Goal: Task Accomplishment & Management: Manage account settings

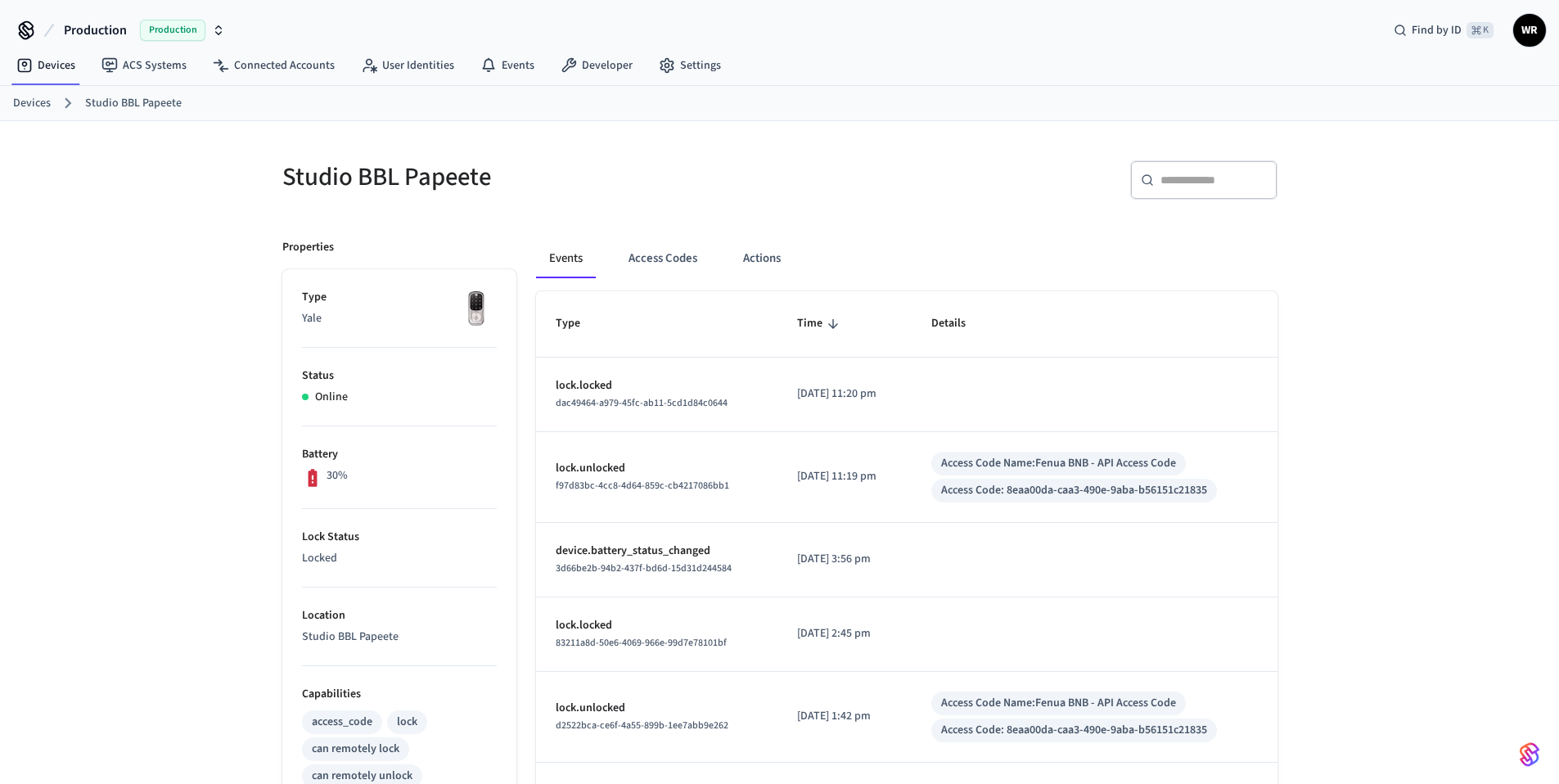
click at [8, 106] on div "Devices Studio BBL Papeete" at bounding box center [779, 103] width 1559 height 36
click at [13, 104] on link "Devices" at bounding box center [31, 104] width 37 height 17
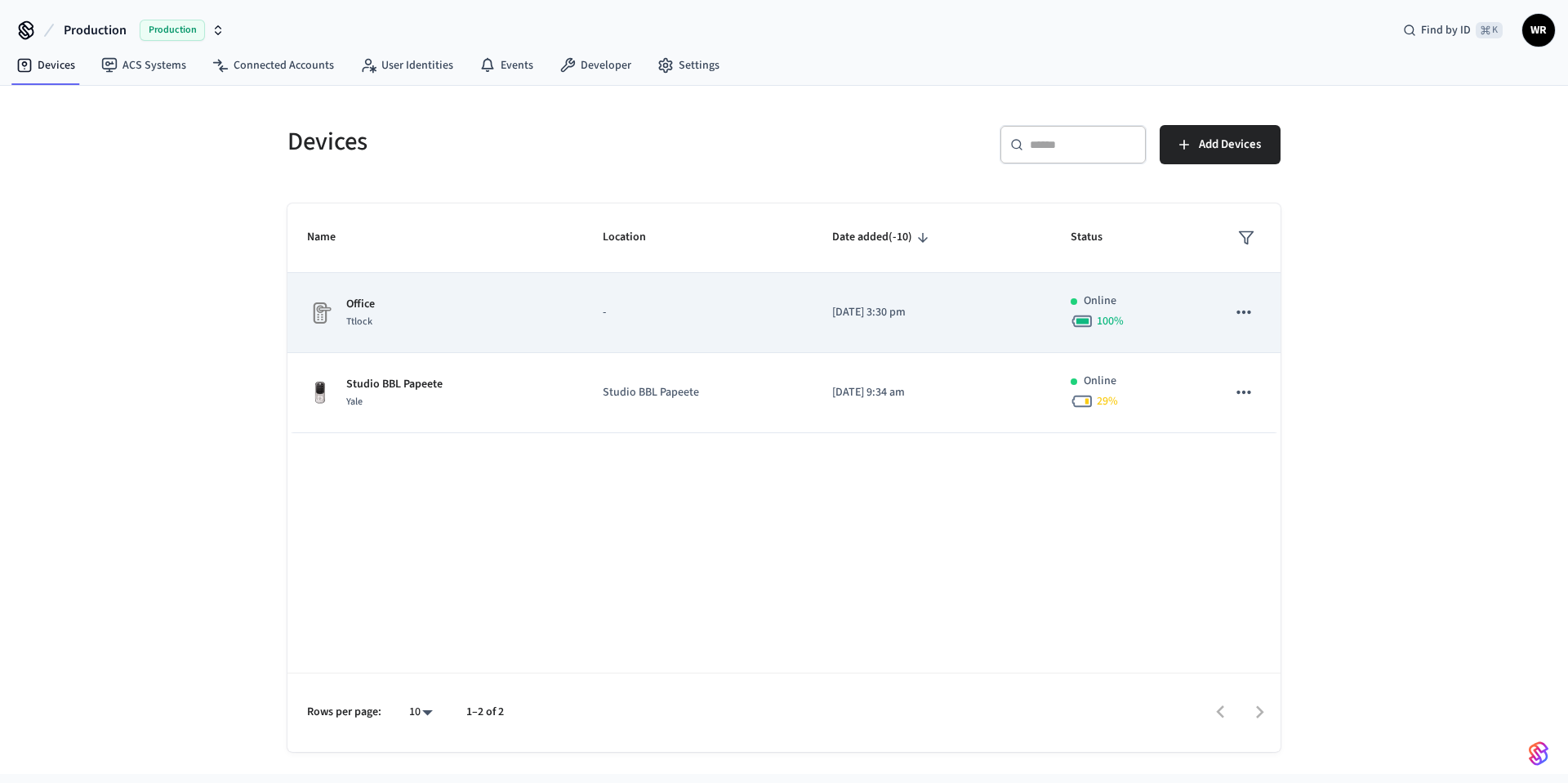
click at [535, 319] on div "Office Ttlock" at bounding box center [435, 313] width 257 height 35
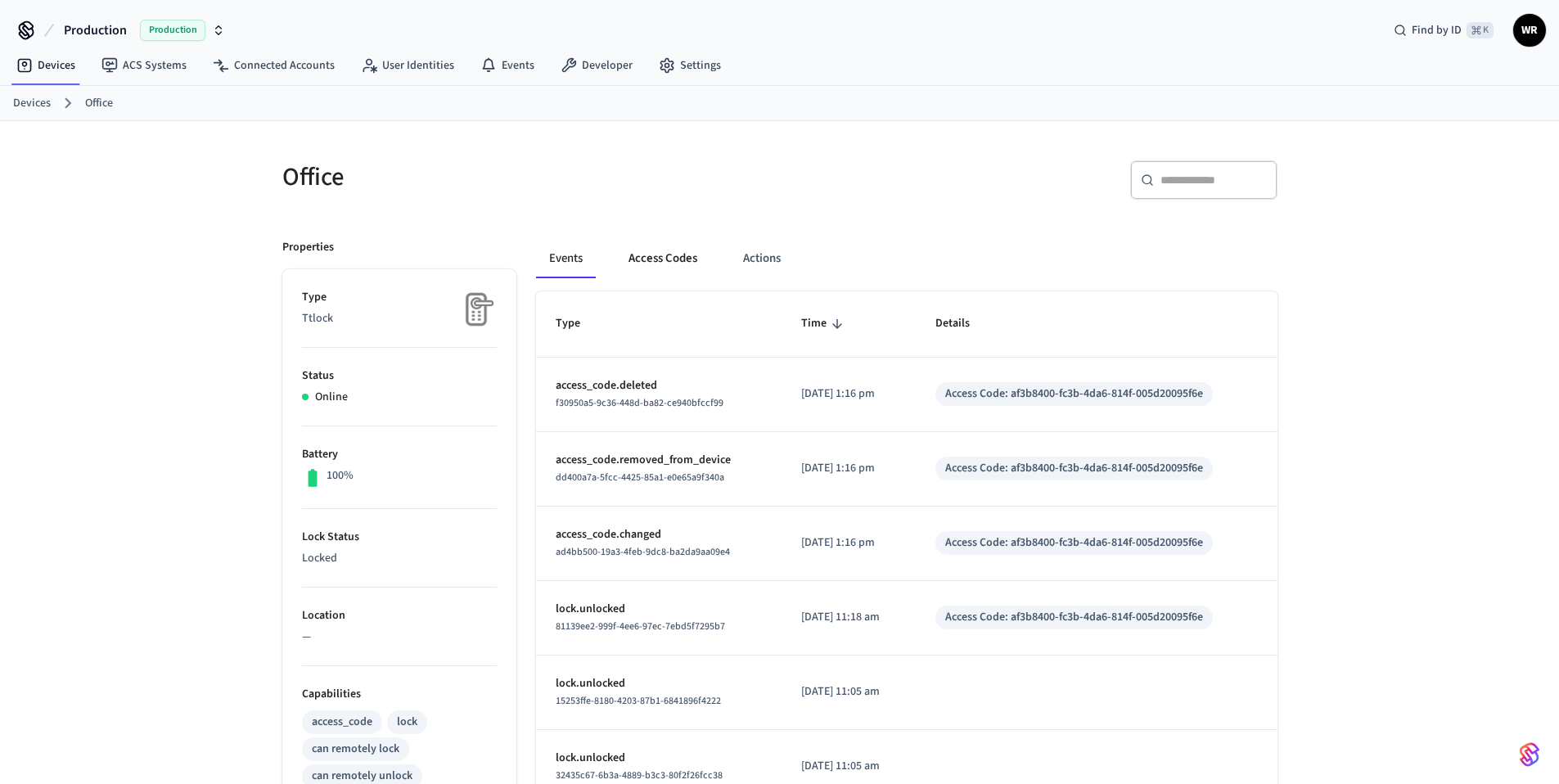
click at [673, 263] on button "Access Codes" at bounding box center [663, 258] width 95 height 39
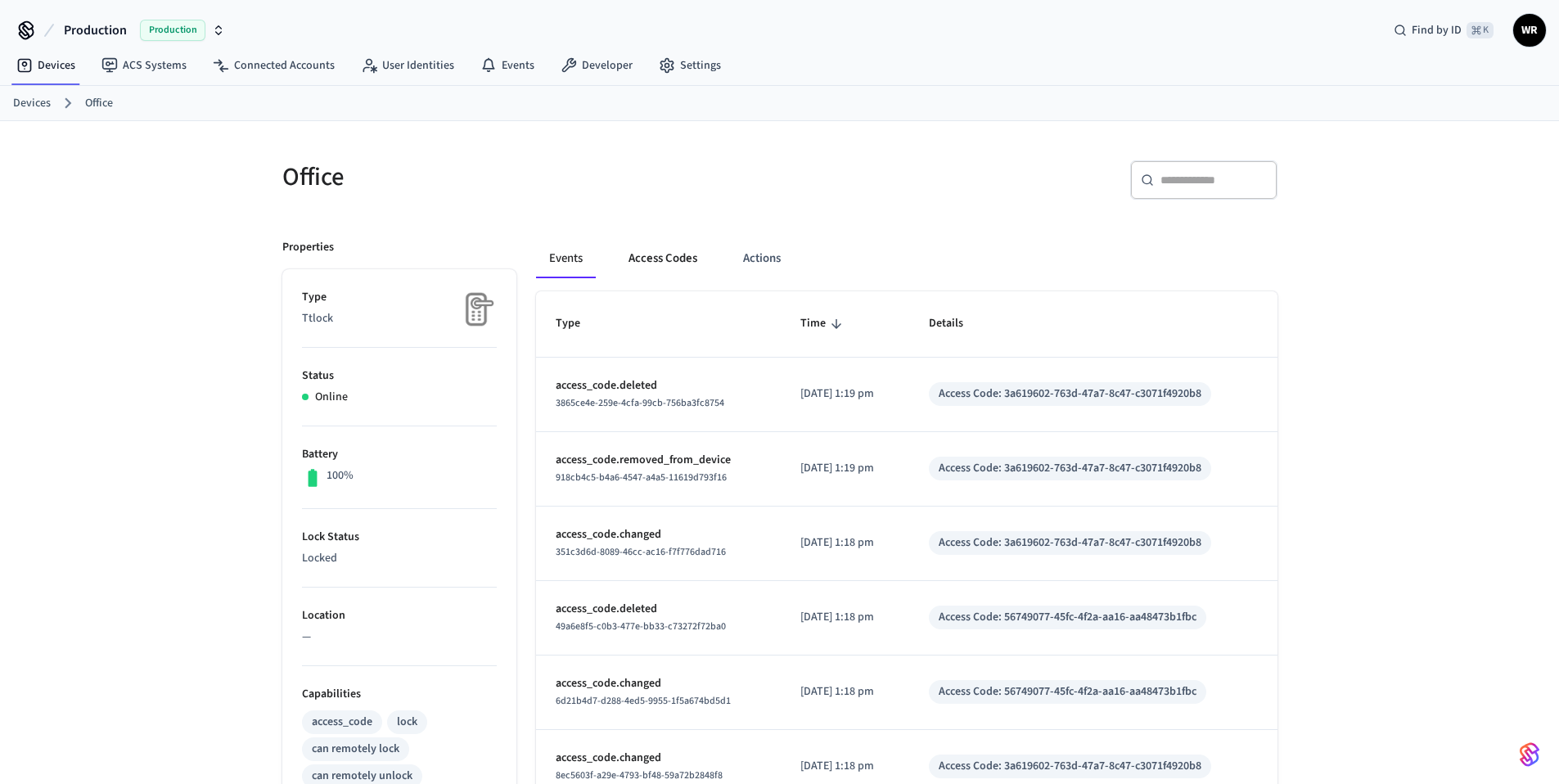
click at [625, 262] on button "Access Codes" at bounding box center [663, 258] width 95 height 39
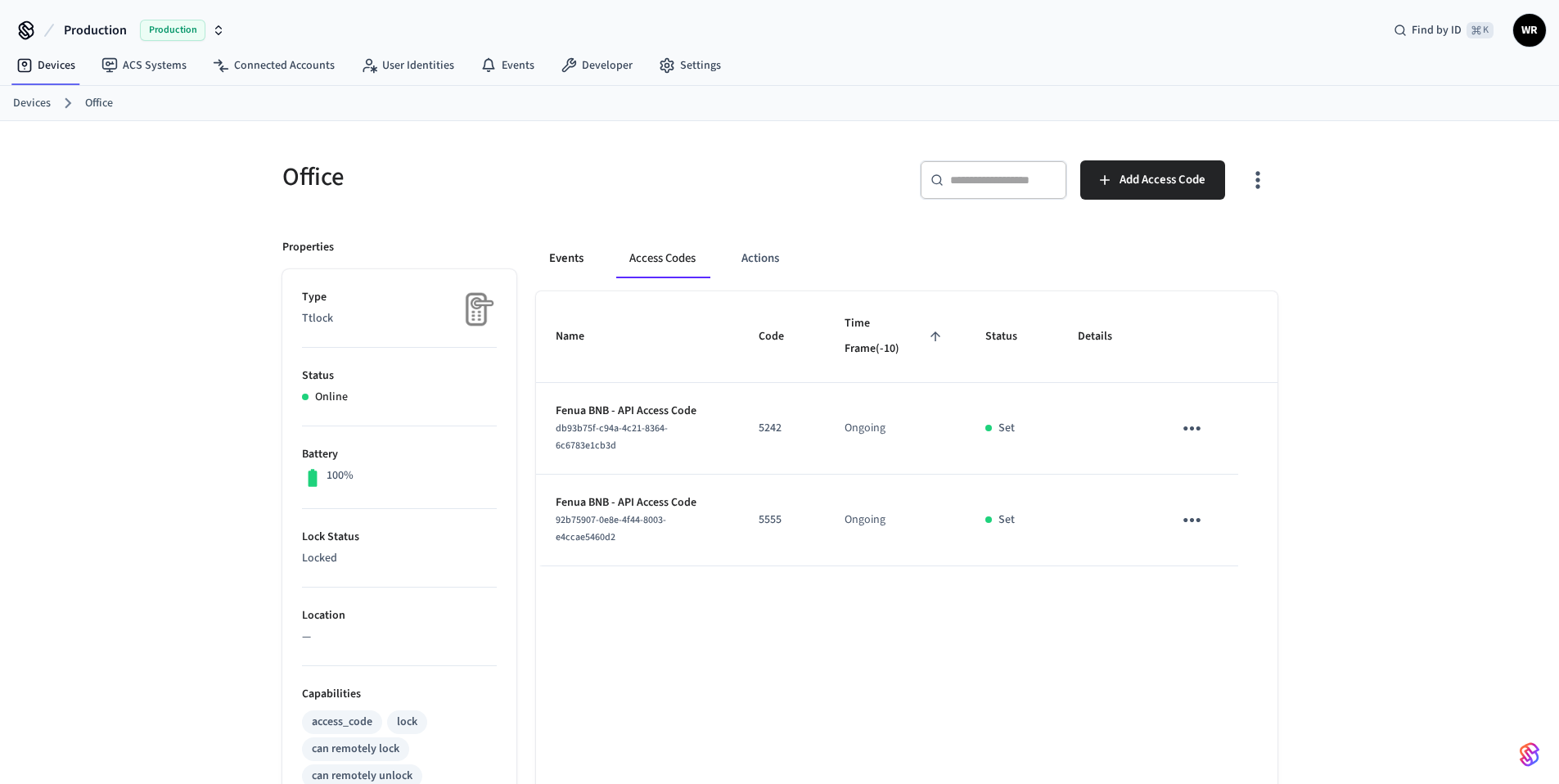
click at [553, 256] on button "Events" at bounding box center [567, 258] width 61 height 39
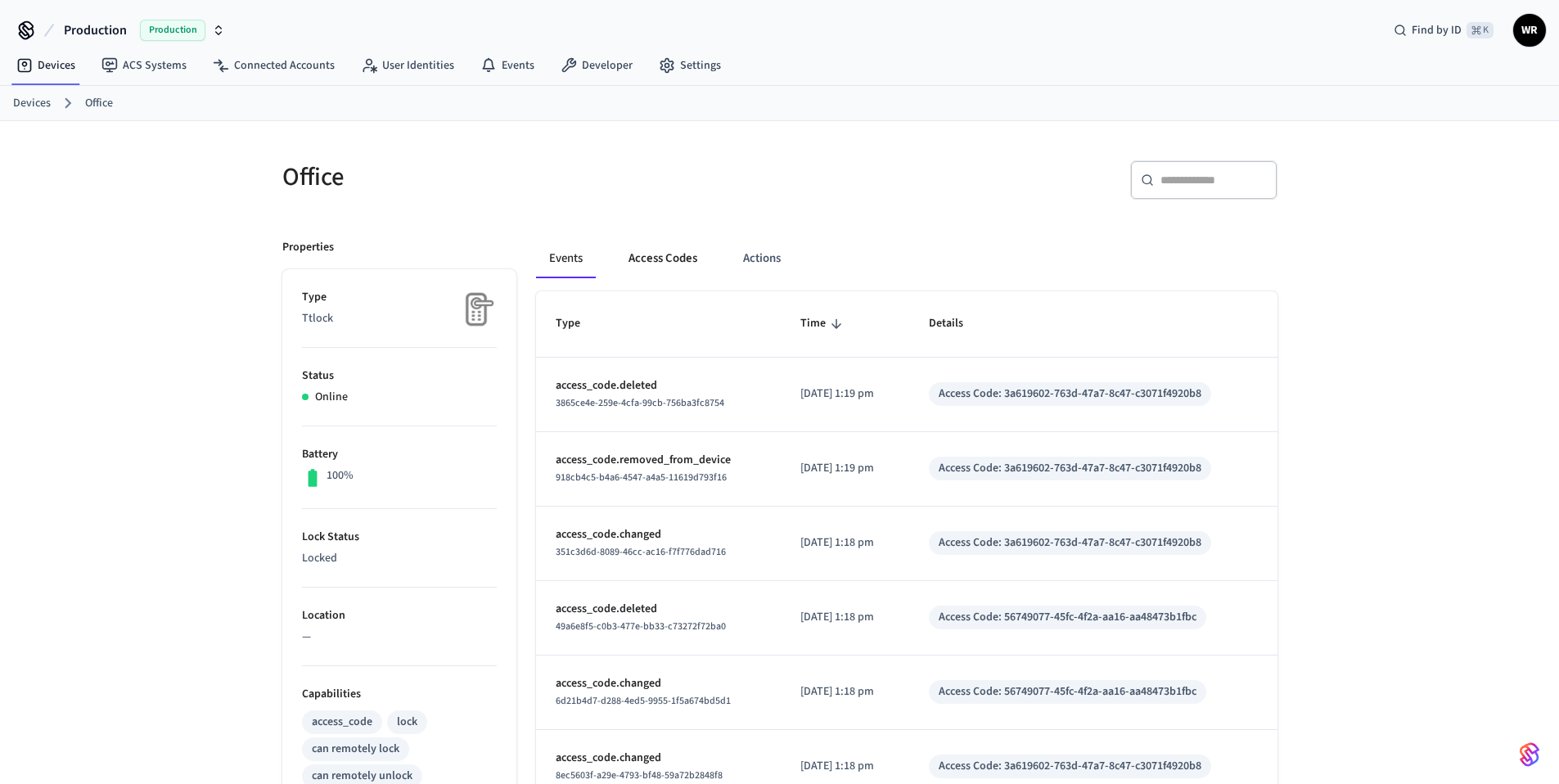
click at [654, 258] on button "Access Codes" at bounding box center [663, 258] width 95 height 39
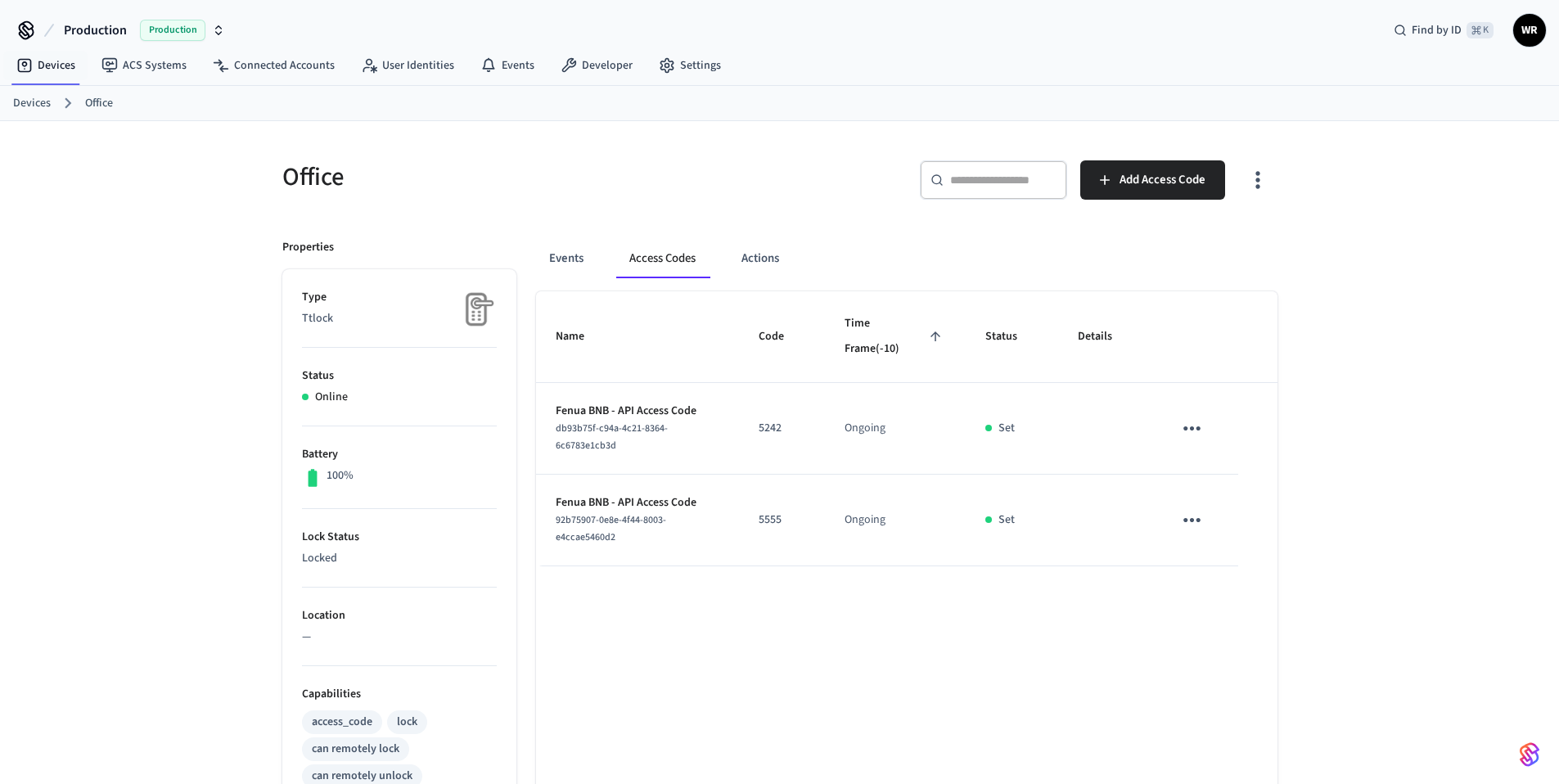
click at [42, 114] on div "Devices Office" at bounding box center [779, 103] width 1559 height 36
click at [44, 109] on link "Devices" at bounding box center [31, 104] width 37 height 17
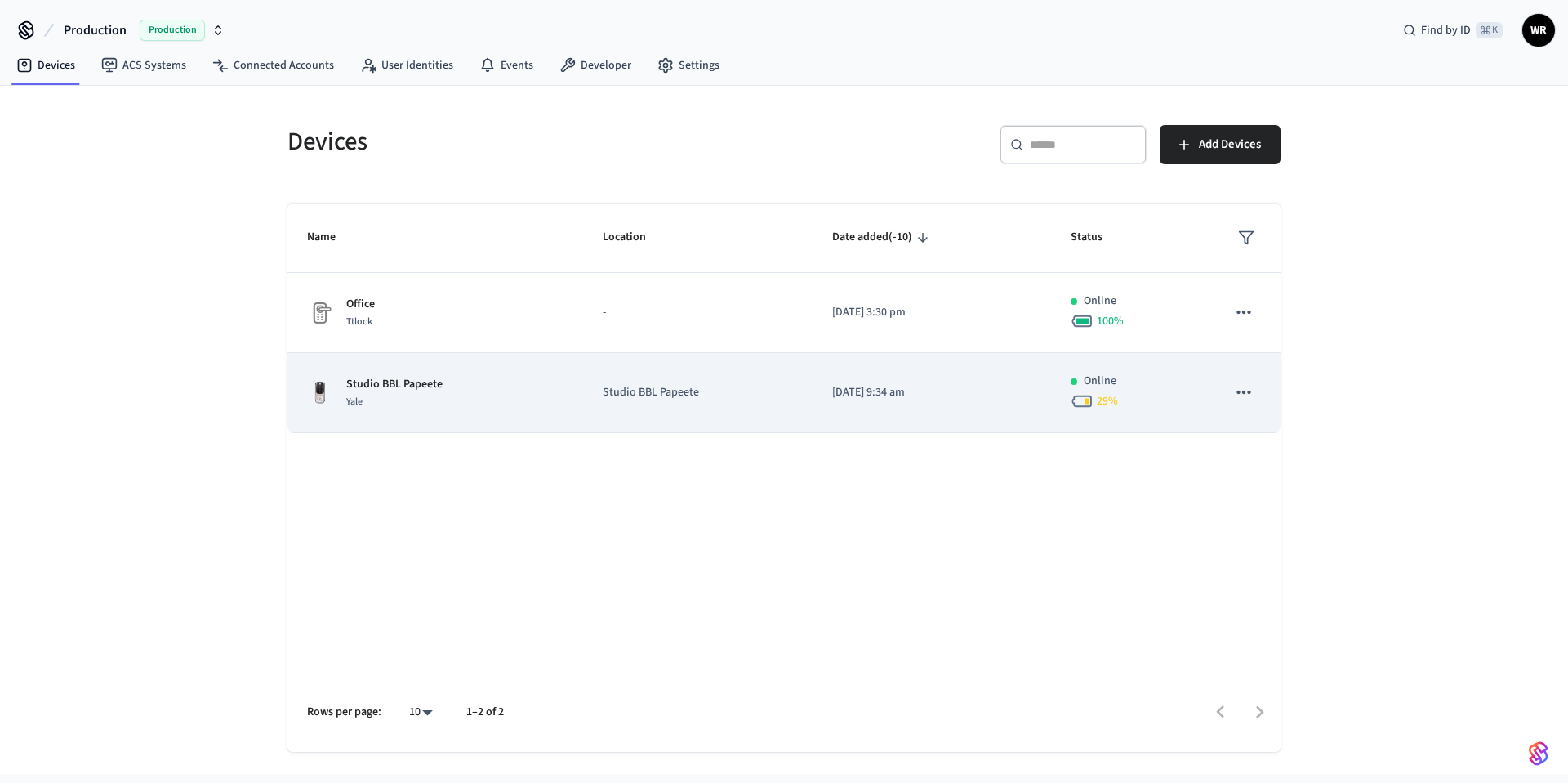
click at [535, 419] on td "Studio BBL Papeete Yale" at bounding box center [435, 393] width 296 height 80
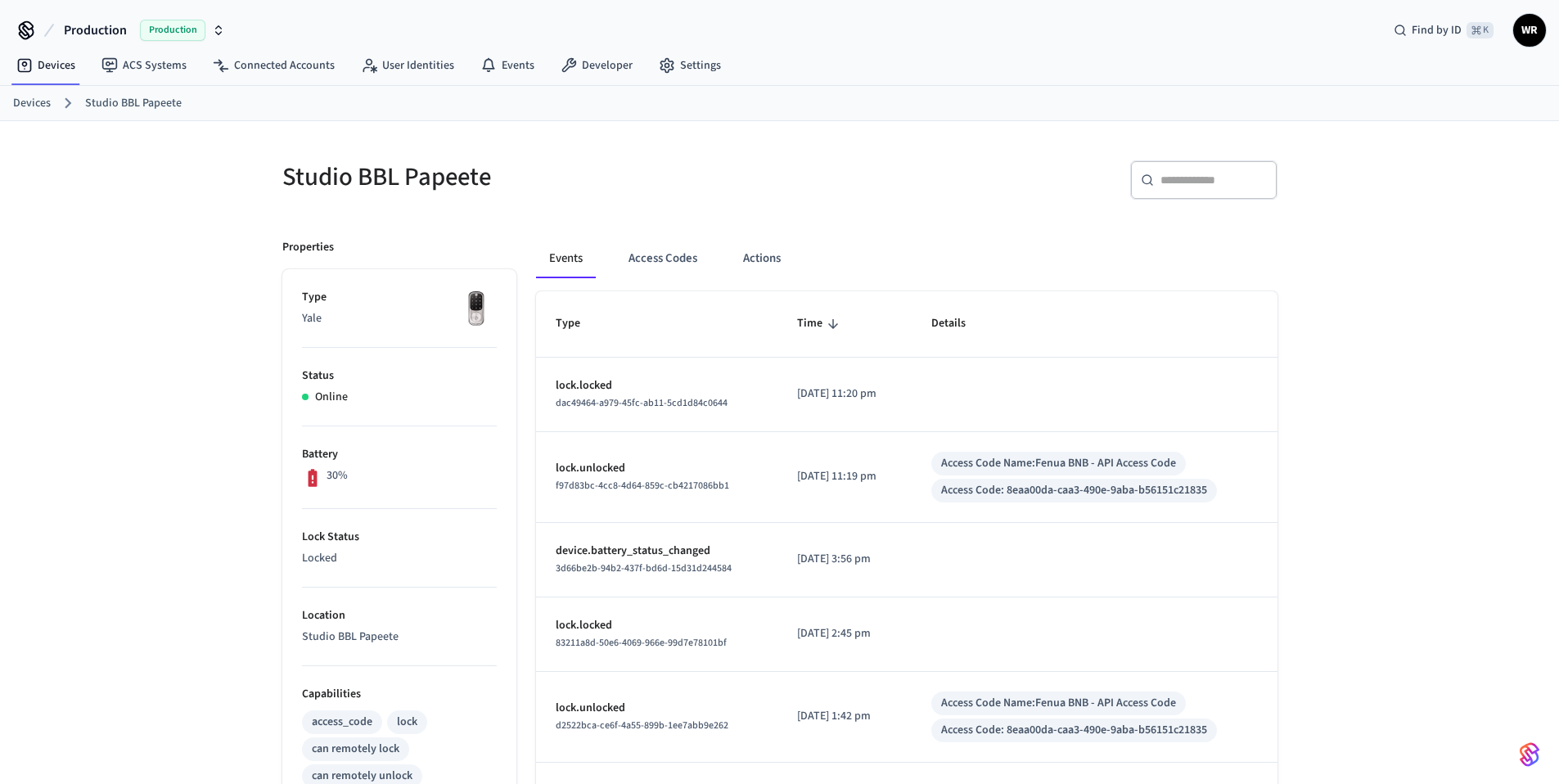
click at [35, 104] on link "Devices" at bounding box center [31, 104] width 37 height 17
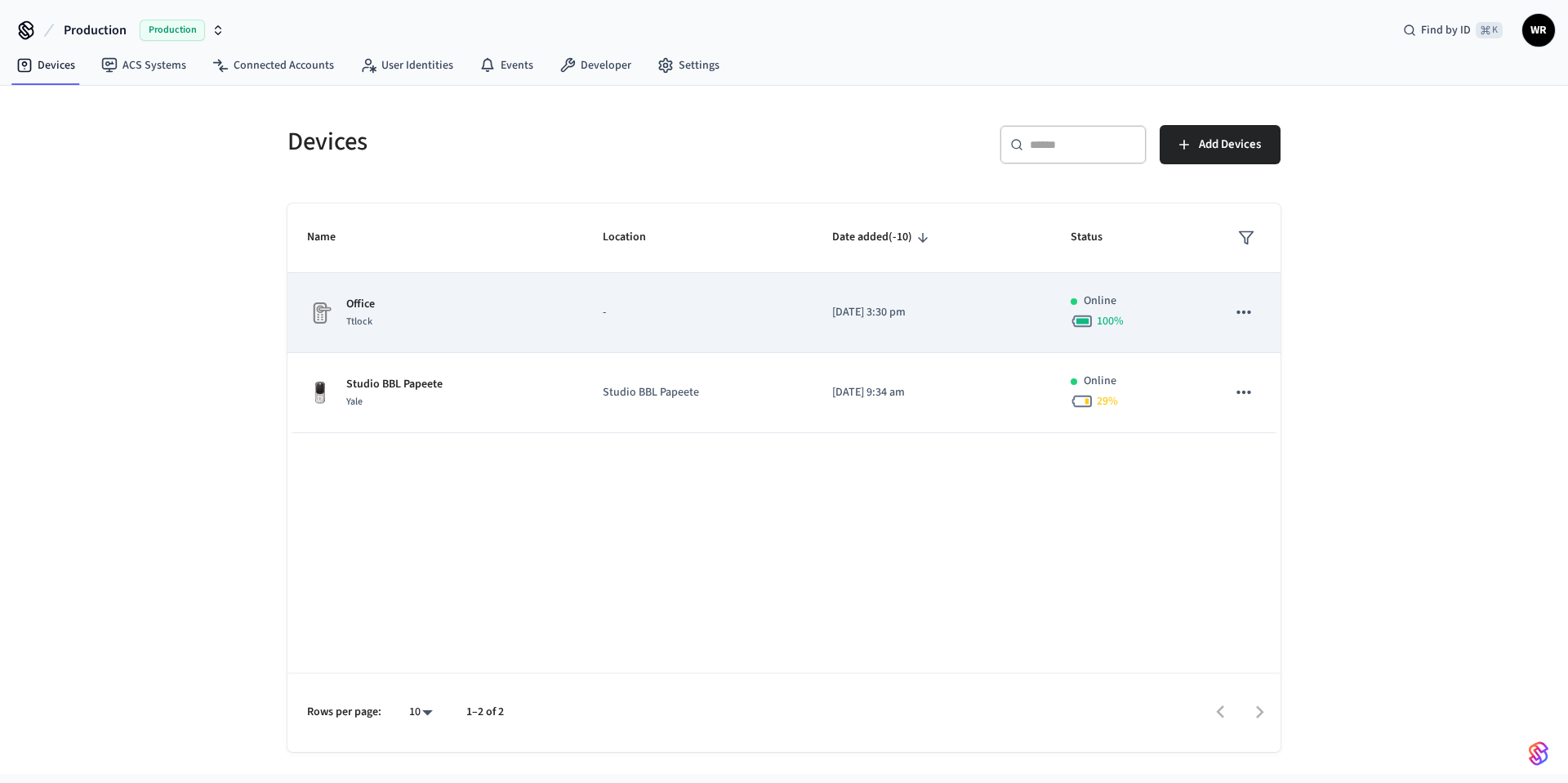
click at [419, 299] on div "Office Ttlock" at bounding box center [435, 313] width 257 height 35
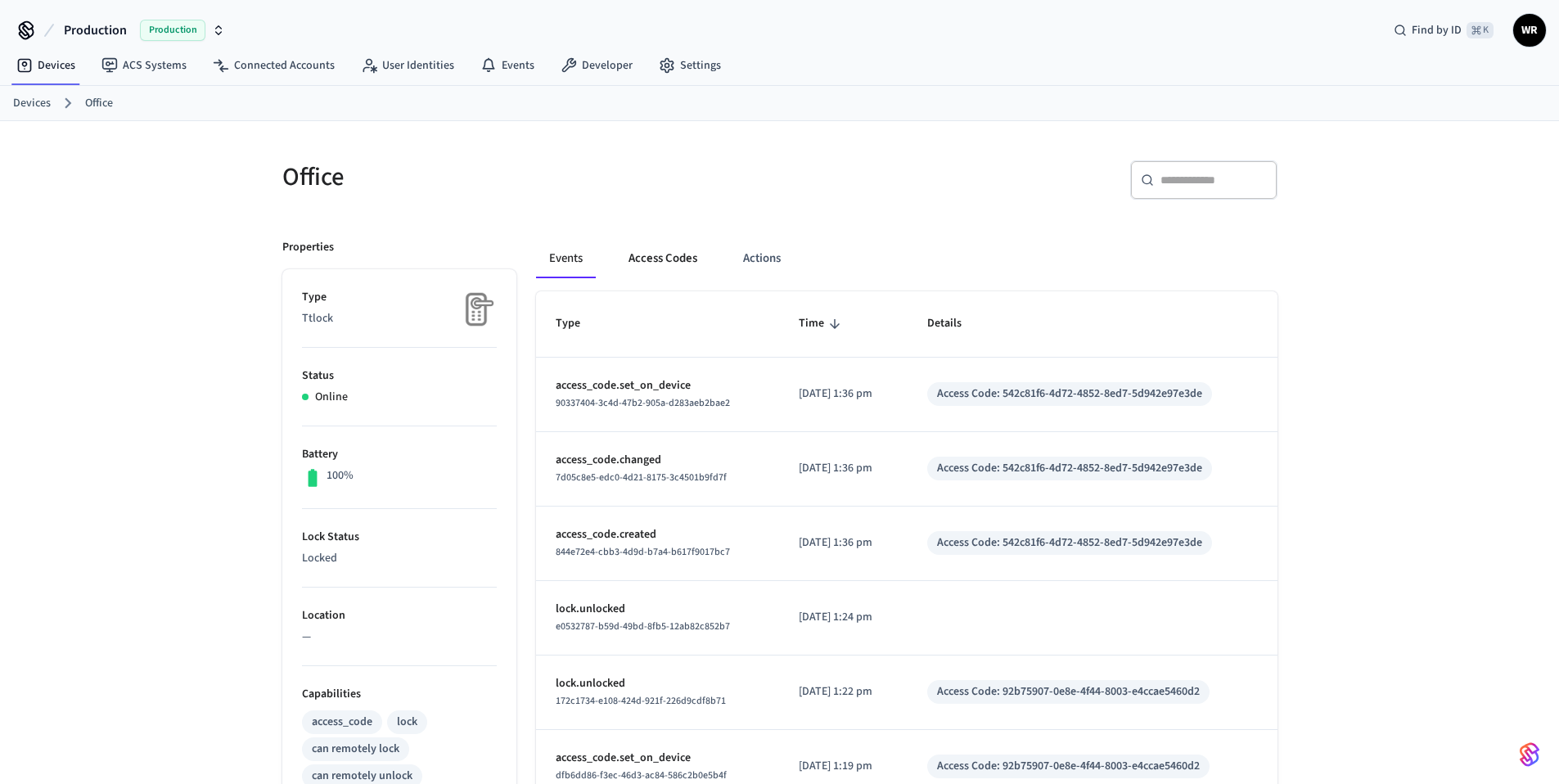
click at [678, 269] on button "Access Codes" at bounding box center [663, 258] width 95 height 39
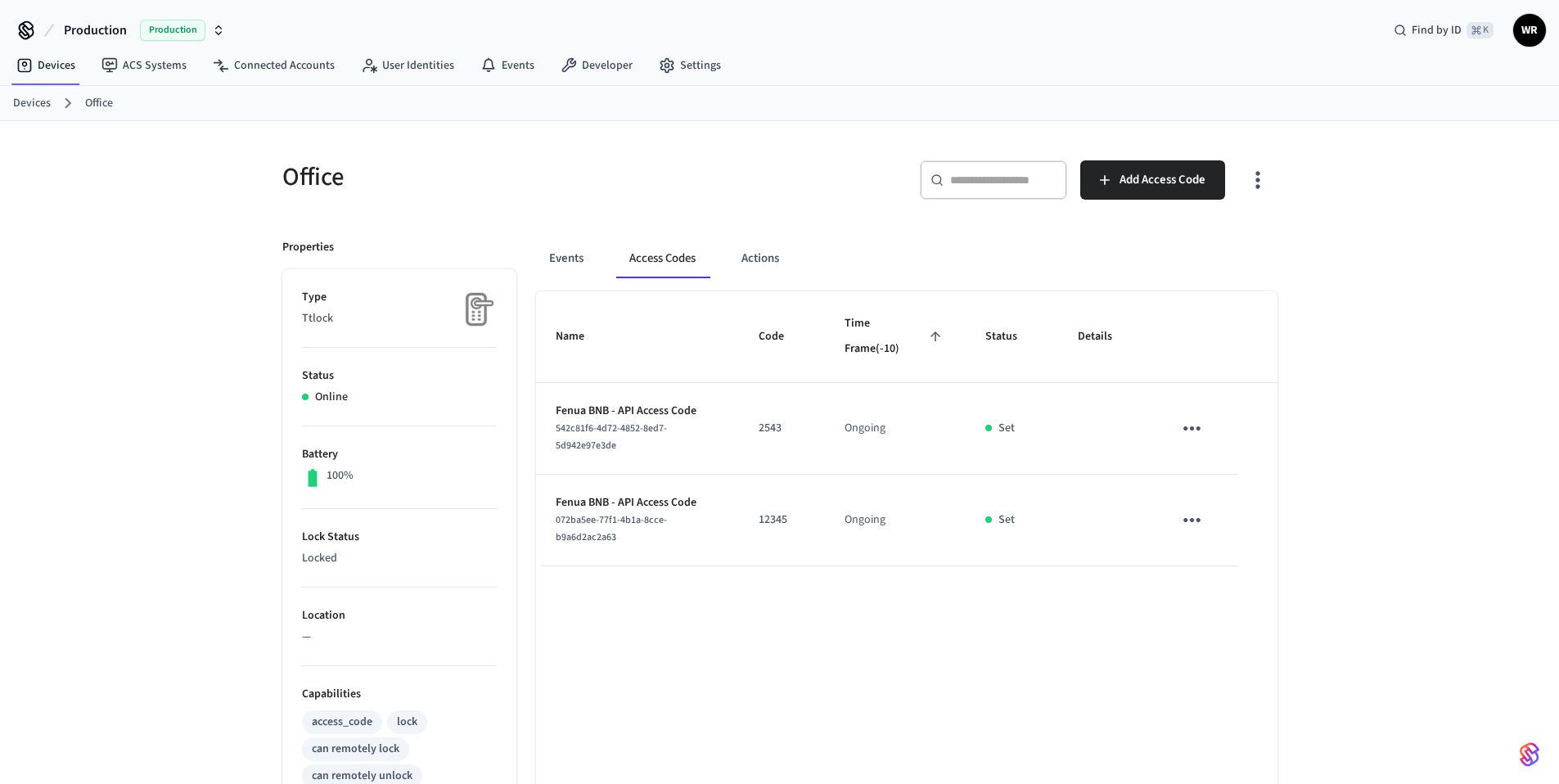
click at [1214, 429] on td "sticky table" at bounding box center [1195, 429] width 84 height 92
click at [1195, 430] on icon "sticky table" at bounding box center [1192, 428] width 25 height 25
click at [1231, 521] on li "Delete" at bounding box center [1231, 520] width 78 height 43
click at [1188, 528] on icon "sticky table" at bounding box center [1192, 520] width 25 height 25
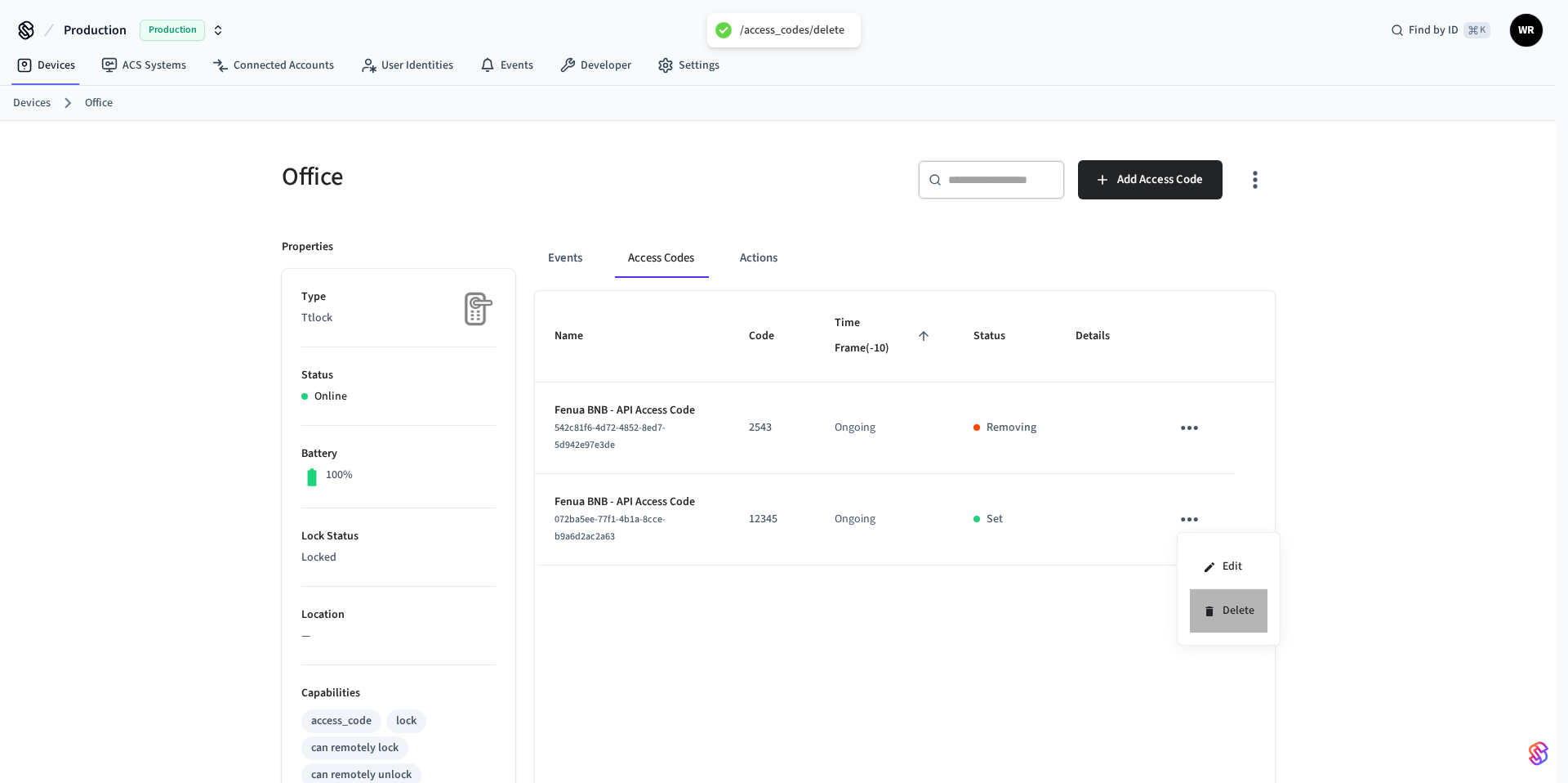
click at [1232, 616] on li "Delete" at bounding box center [1229, 611] width 78 height 43
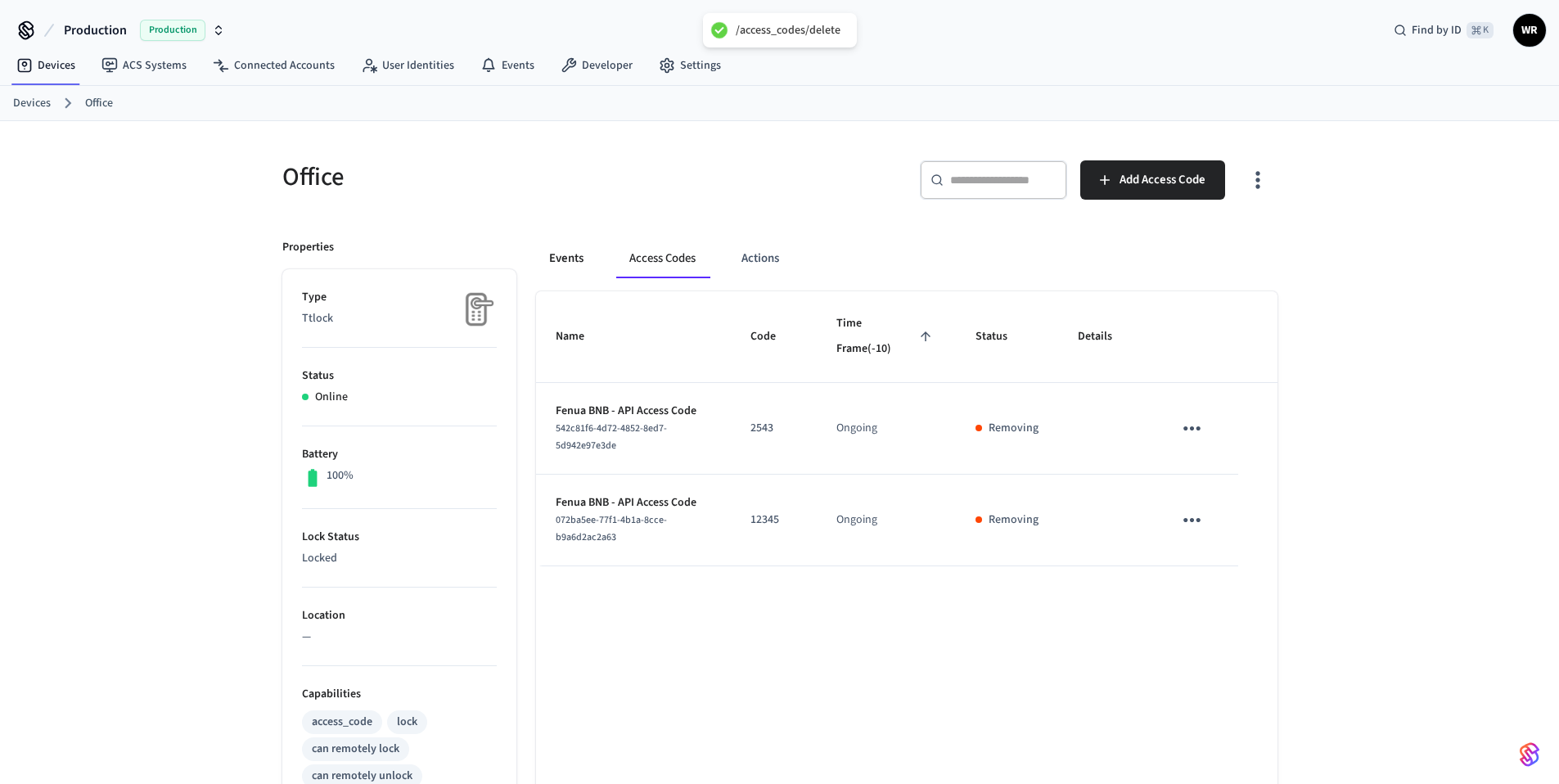
click at [562, 256] on button "Events" at bounding box center [567, 258] width 61 height 39
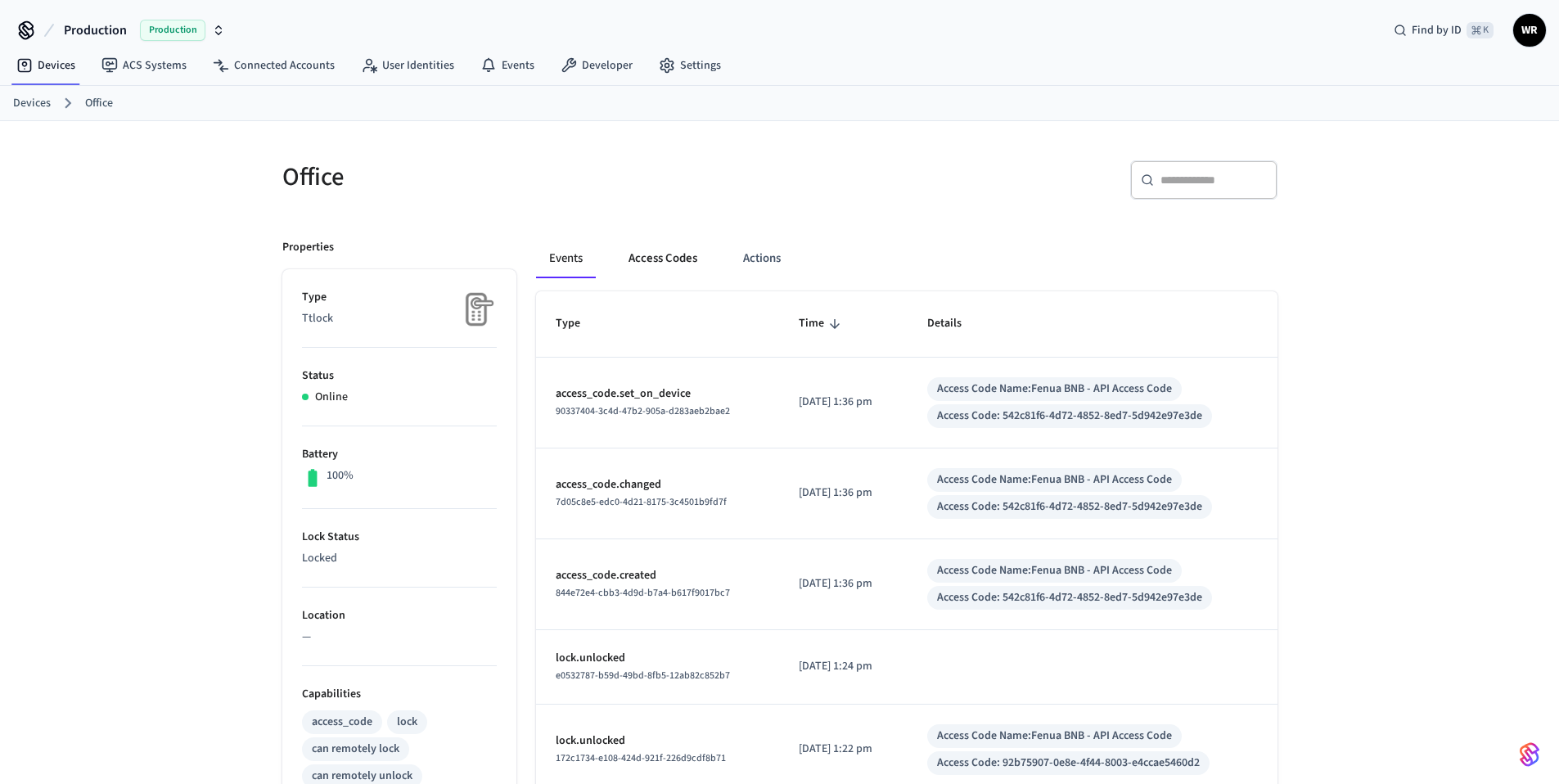
click at [648, 267] on button "Access Codes" at bounding box center [663, 258] width 95 height 39
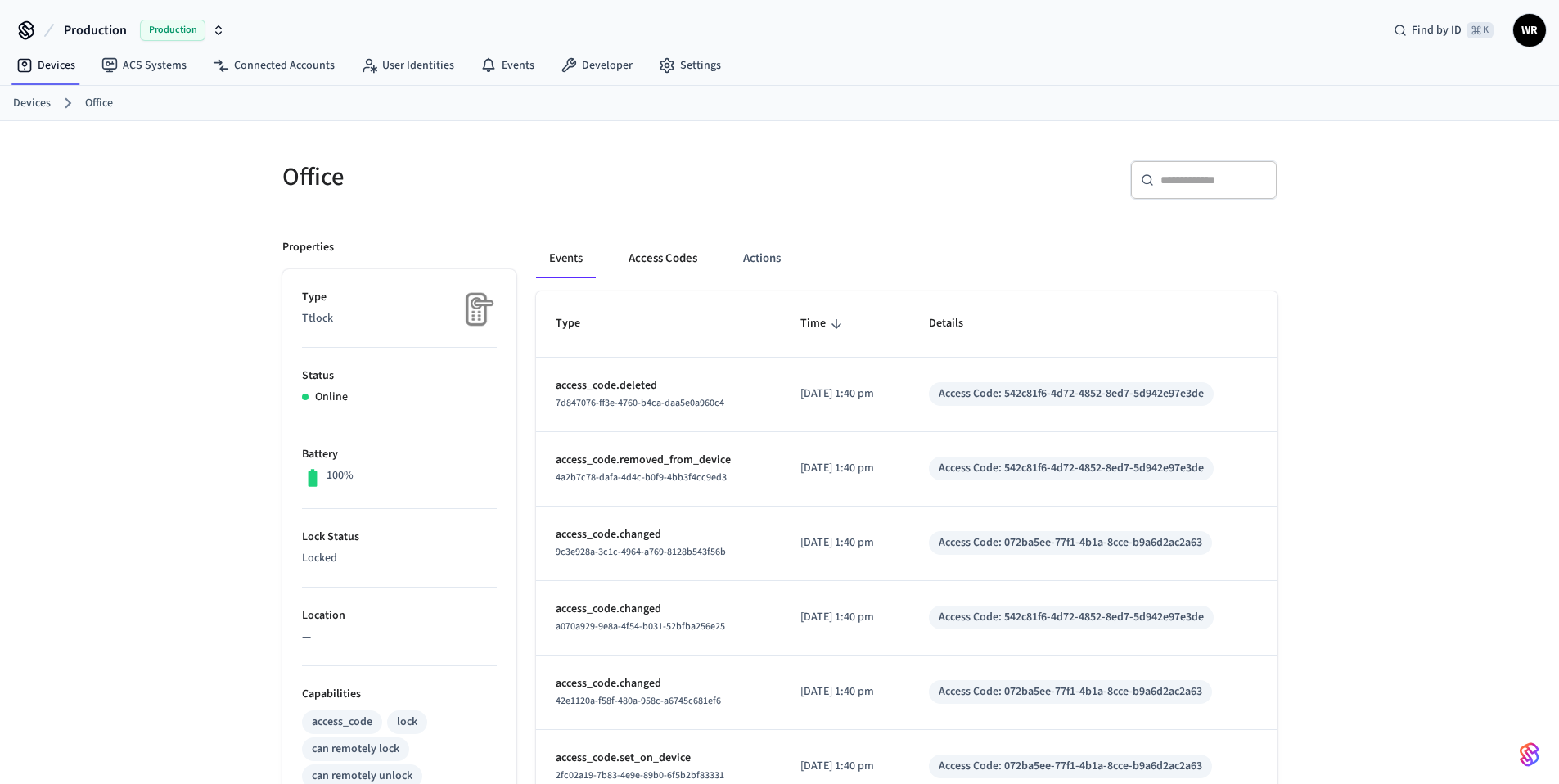
click at [675, 258] on button "Access Codes" at bounding box center [663, 258] width 95 height 39
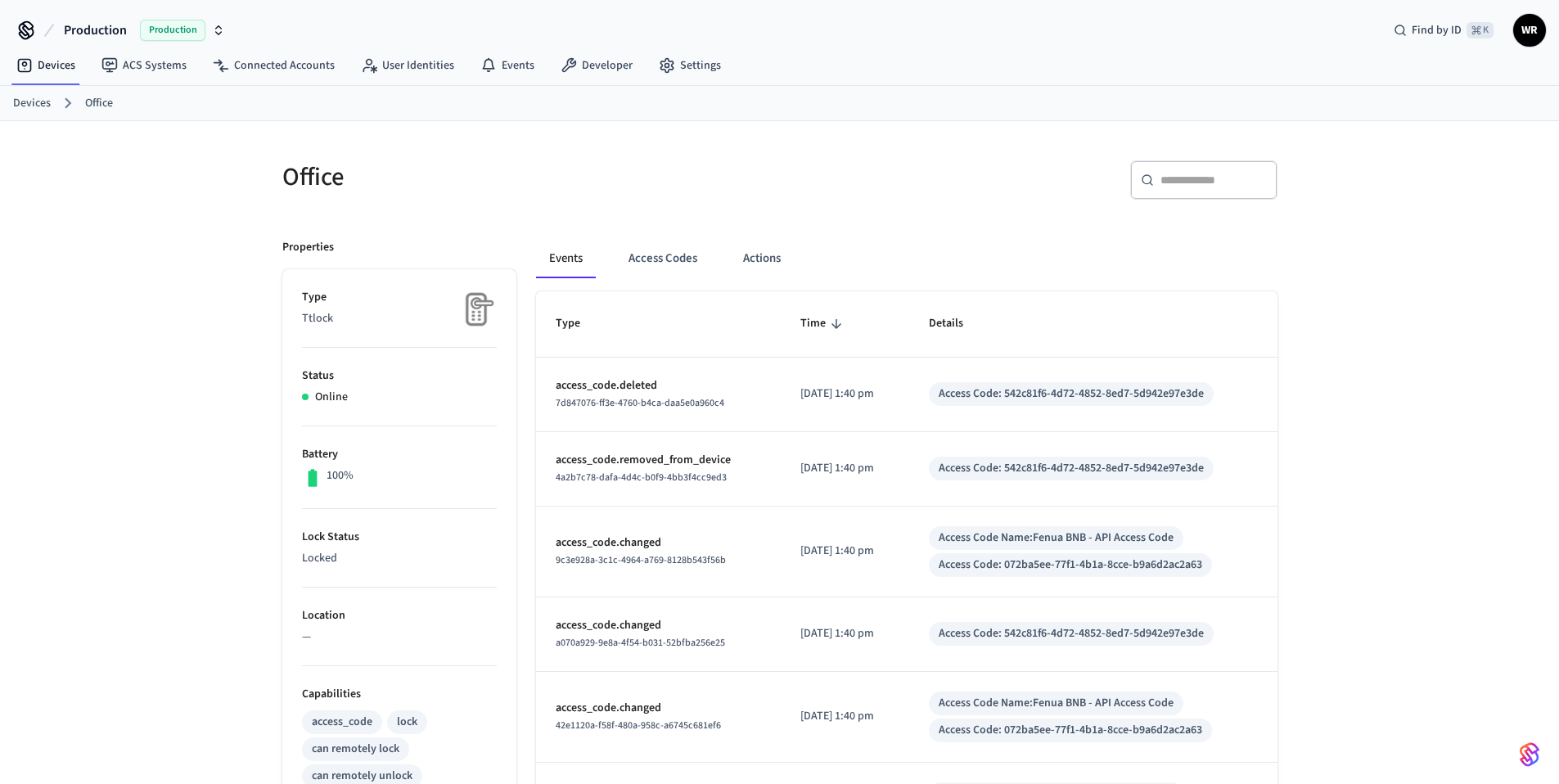
click at [678, 233] on div "Events Access Codes Actions Type Time Details access_code.deleted 7d847076-ff3e…" at bounding box center [897, 732] width 761 height 1027
click at [672, 268] on button "Access Codes" at bounding box center [663, 258] width 95 height 39
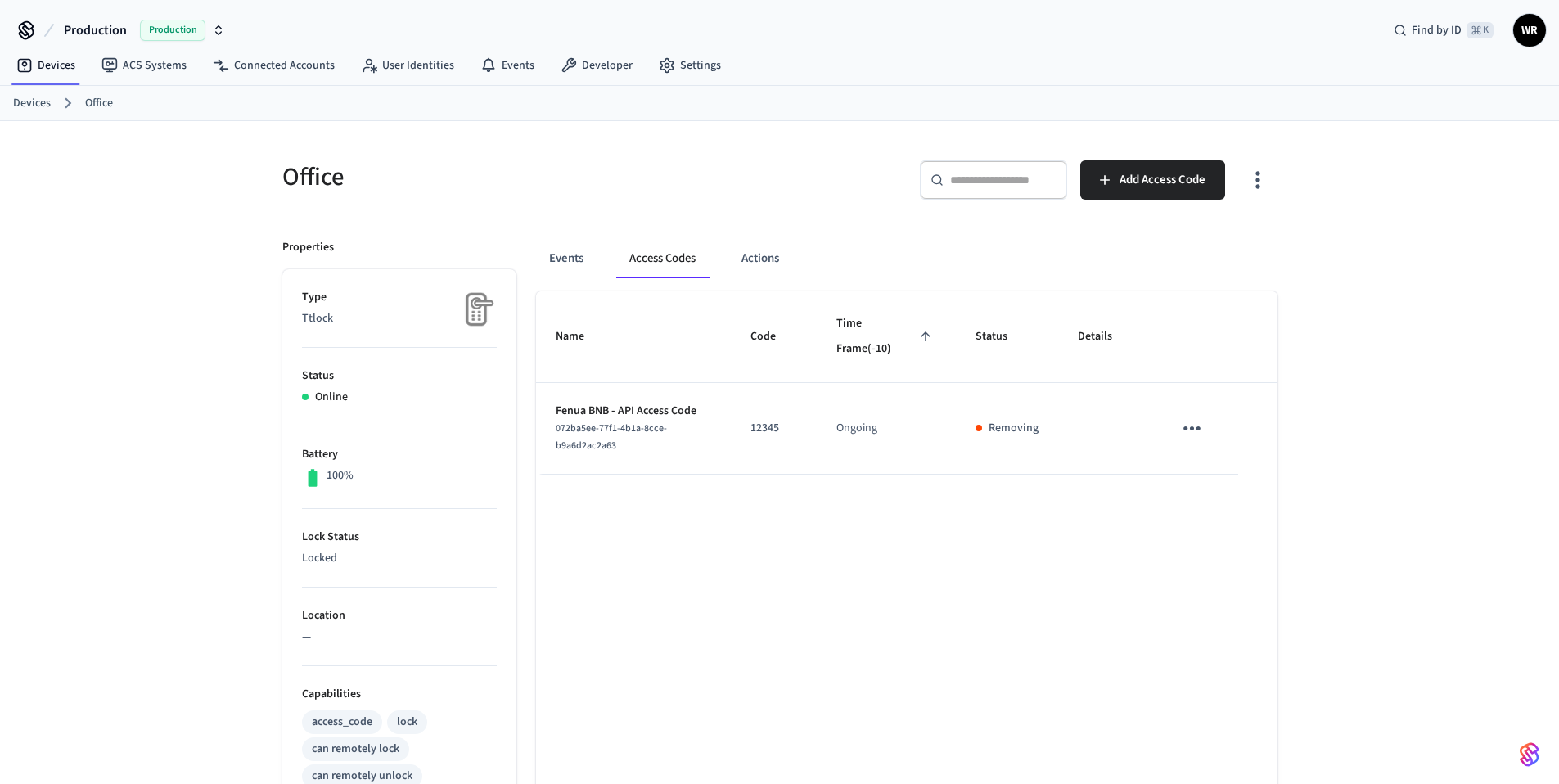
click at [1200, 418] on icon "sticky table" at bounding box center [1192, 428] width 25 height 25
click at [1101, 533] on div at bounding box center [785, 392] width 1571 height 784
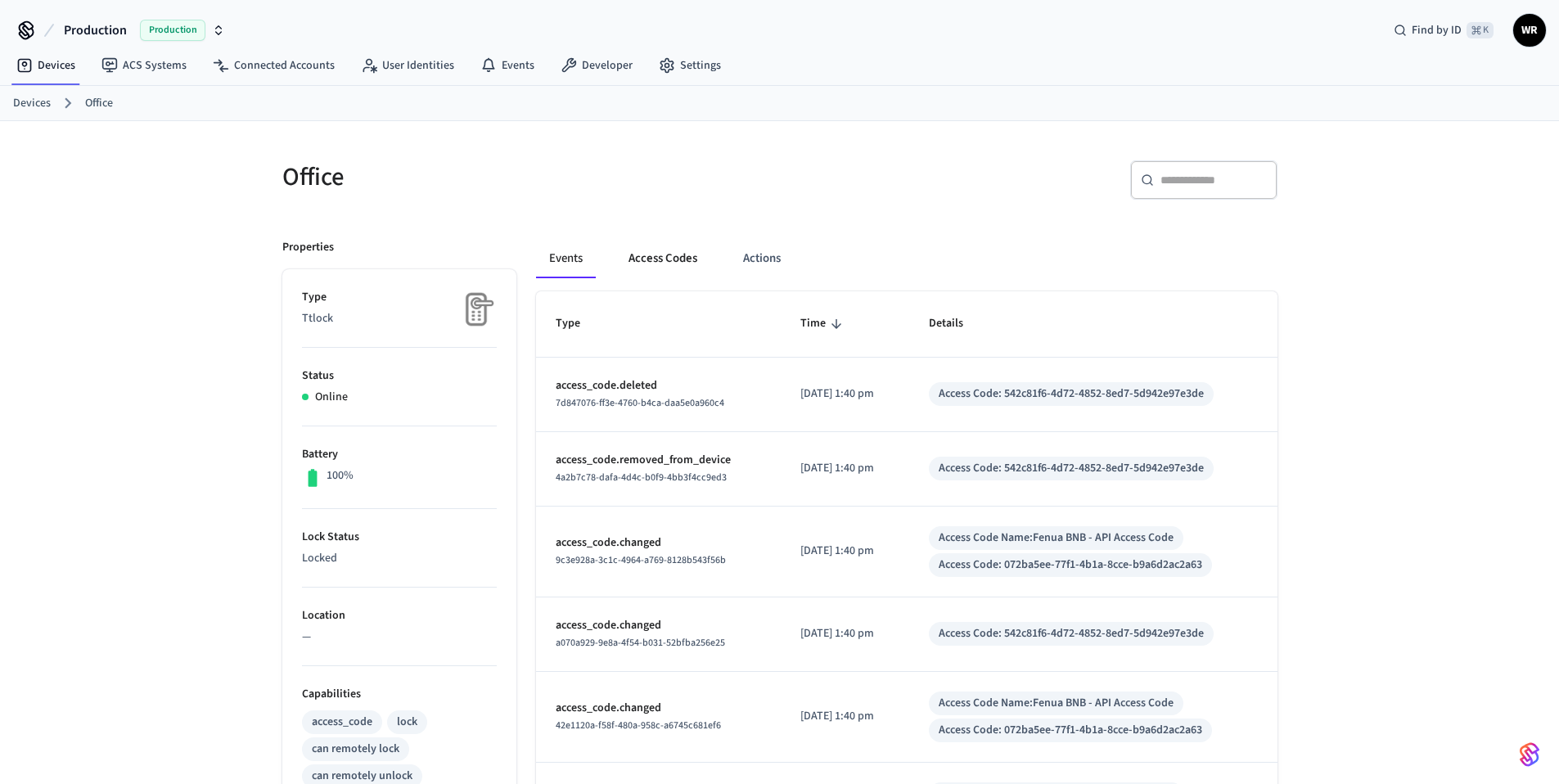
drag, startPoint x: 653, startPoint y: 274, endPoint x: 640, endPoint y: 272, distance: 13.2
click at [640, 272] on button "Access Codes" at bounding box center [663, 258] width 95 height 39
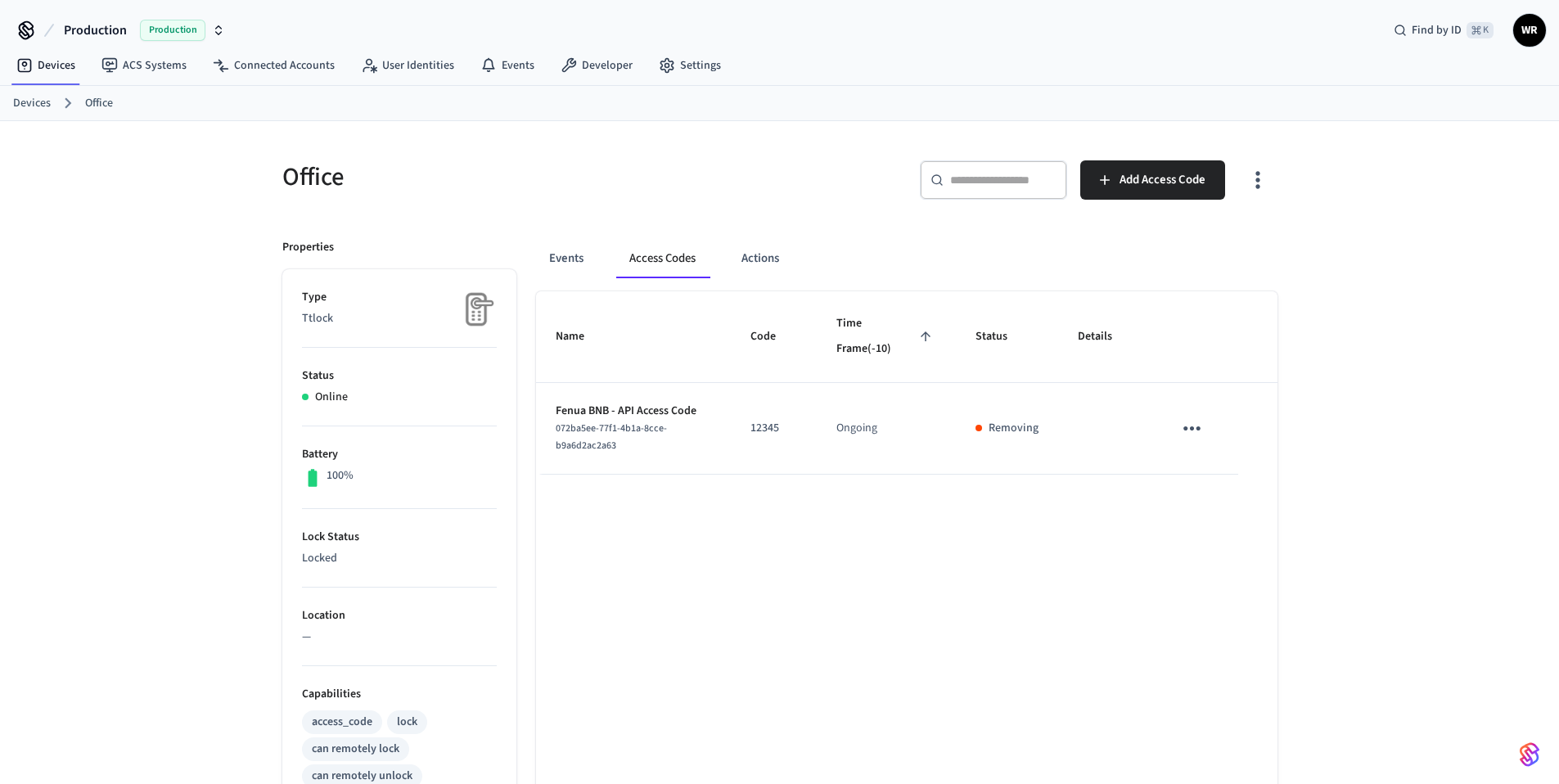
click at [1186, 427] on icon "sticky table" at bounding box center [1192, 428] width 17 height 4
click at [1226, 502] on li "Delete" at bounding box center [1236, 509] width 78 height 43
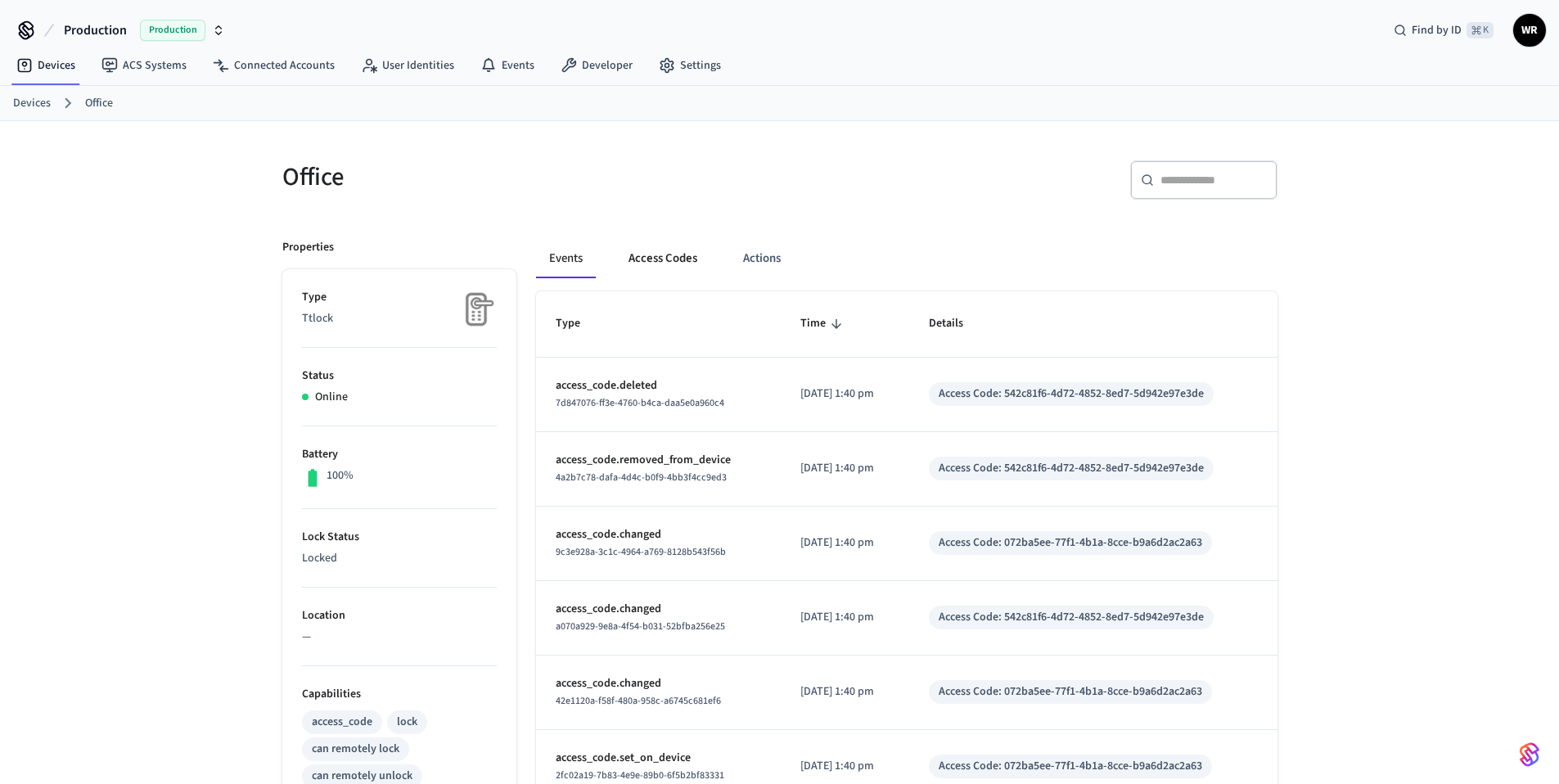
click at [674, 259] on button "Access Codes" at bounding box center [663, 258] width 95 height 39
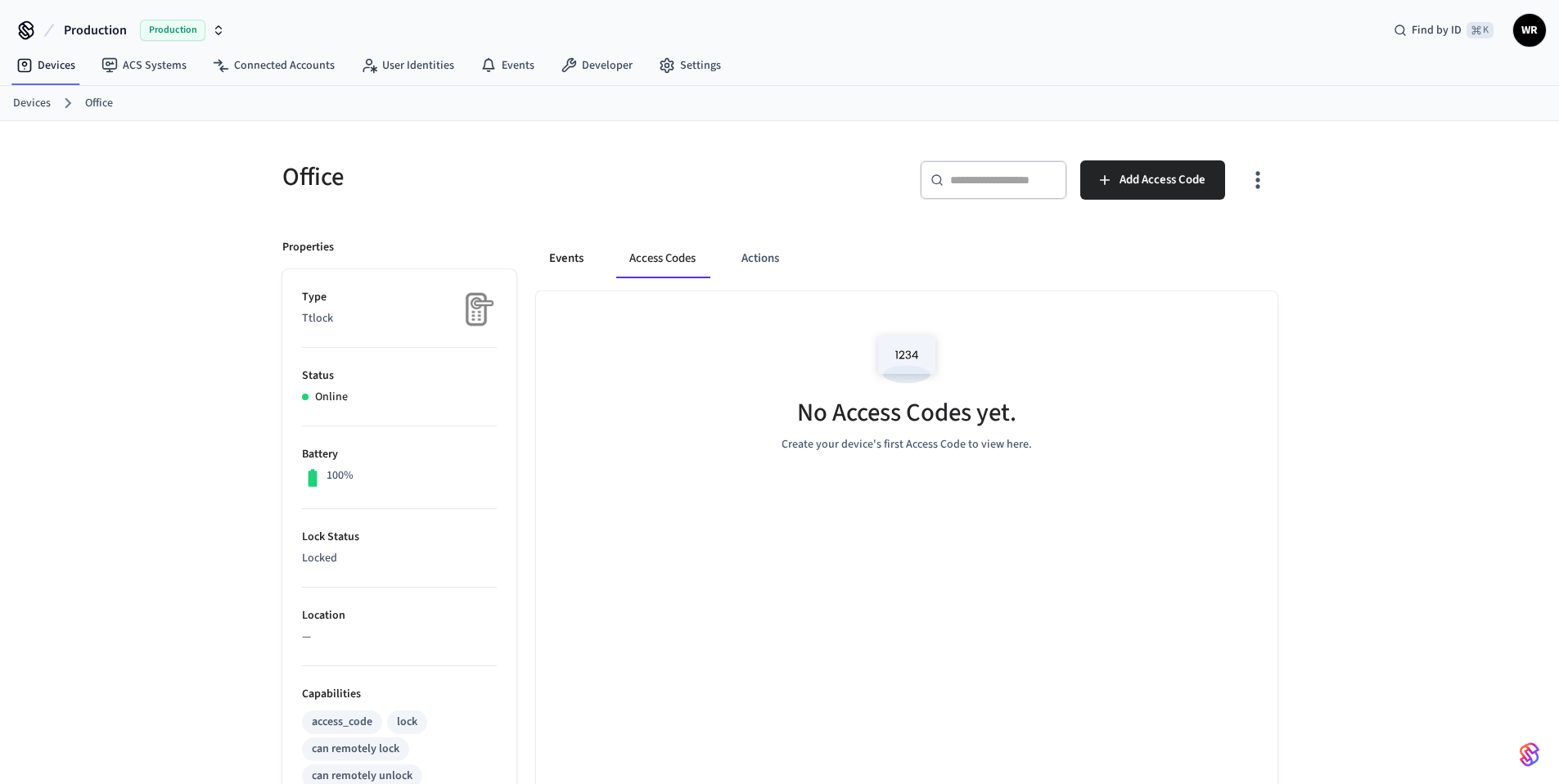
click at [553, 256] on button "Events" at bounding box center [567, 258] width 61 height 39
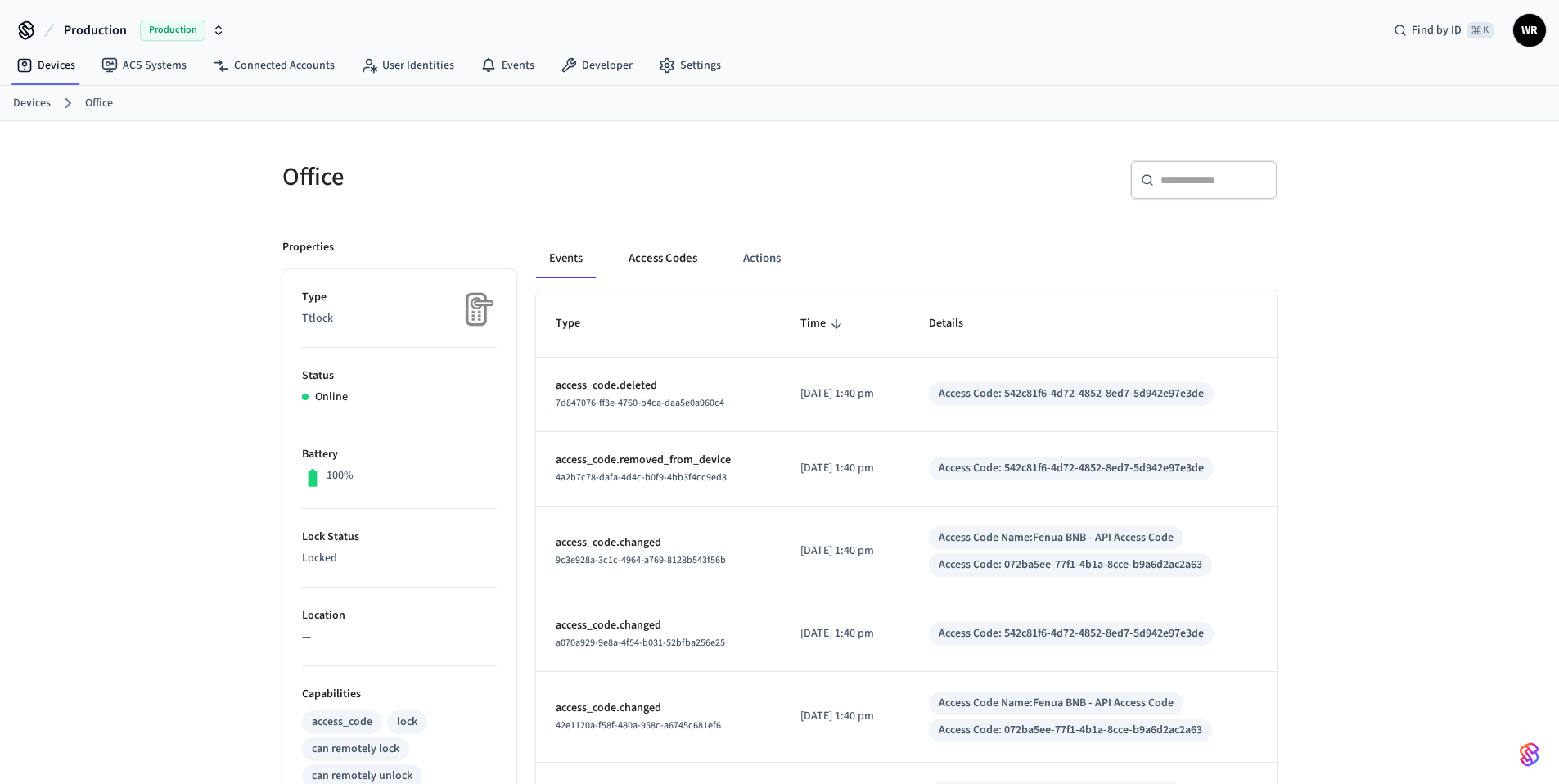
click at [644, 259] on button "Access Codes" at bounding box center [663, 258] width 95 height 39
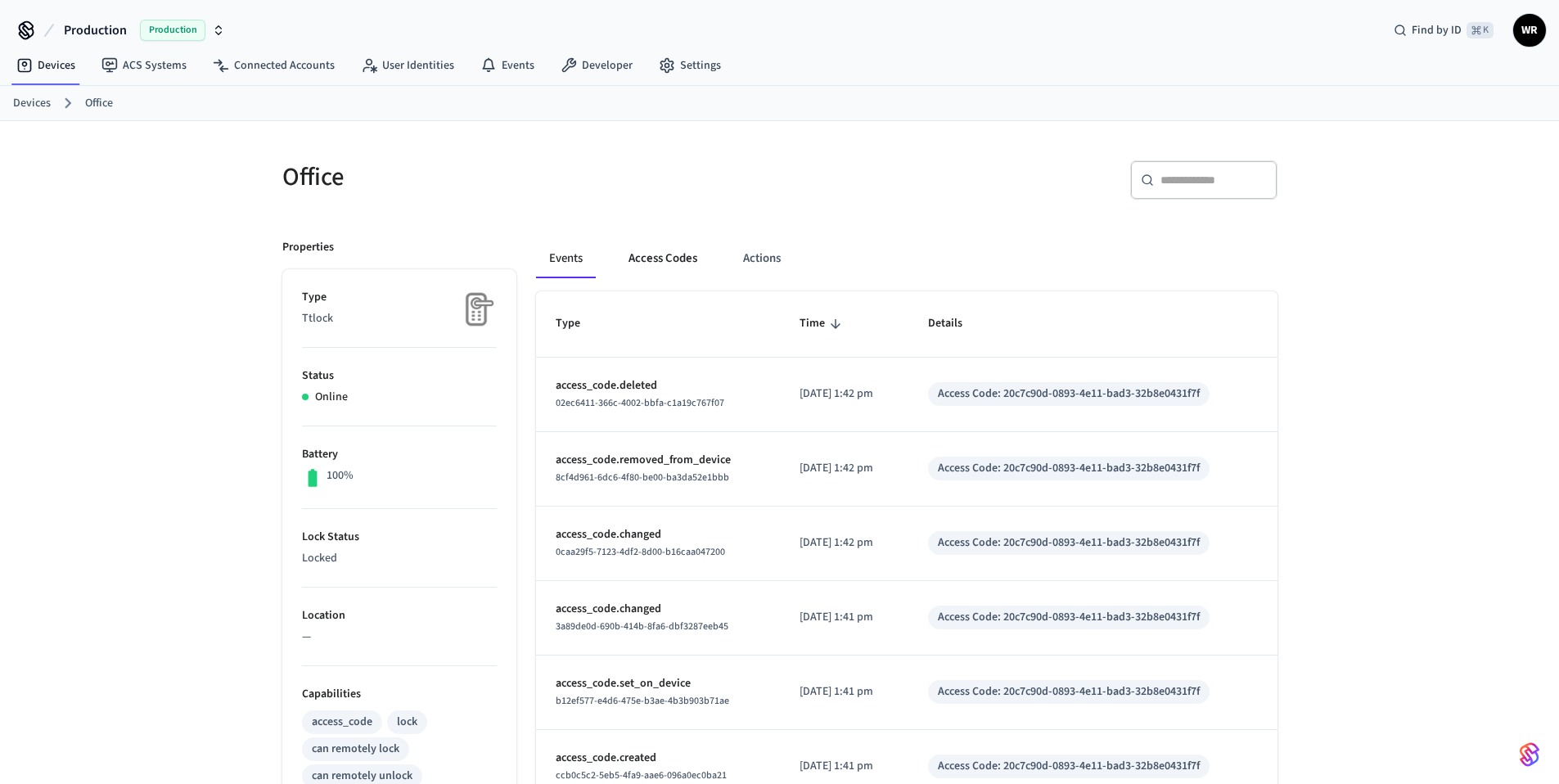
click at [661, 263] on button "Access Codes" at bounding box center [663, 258] width 95 height 39
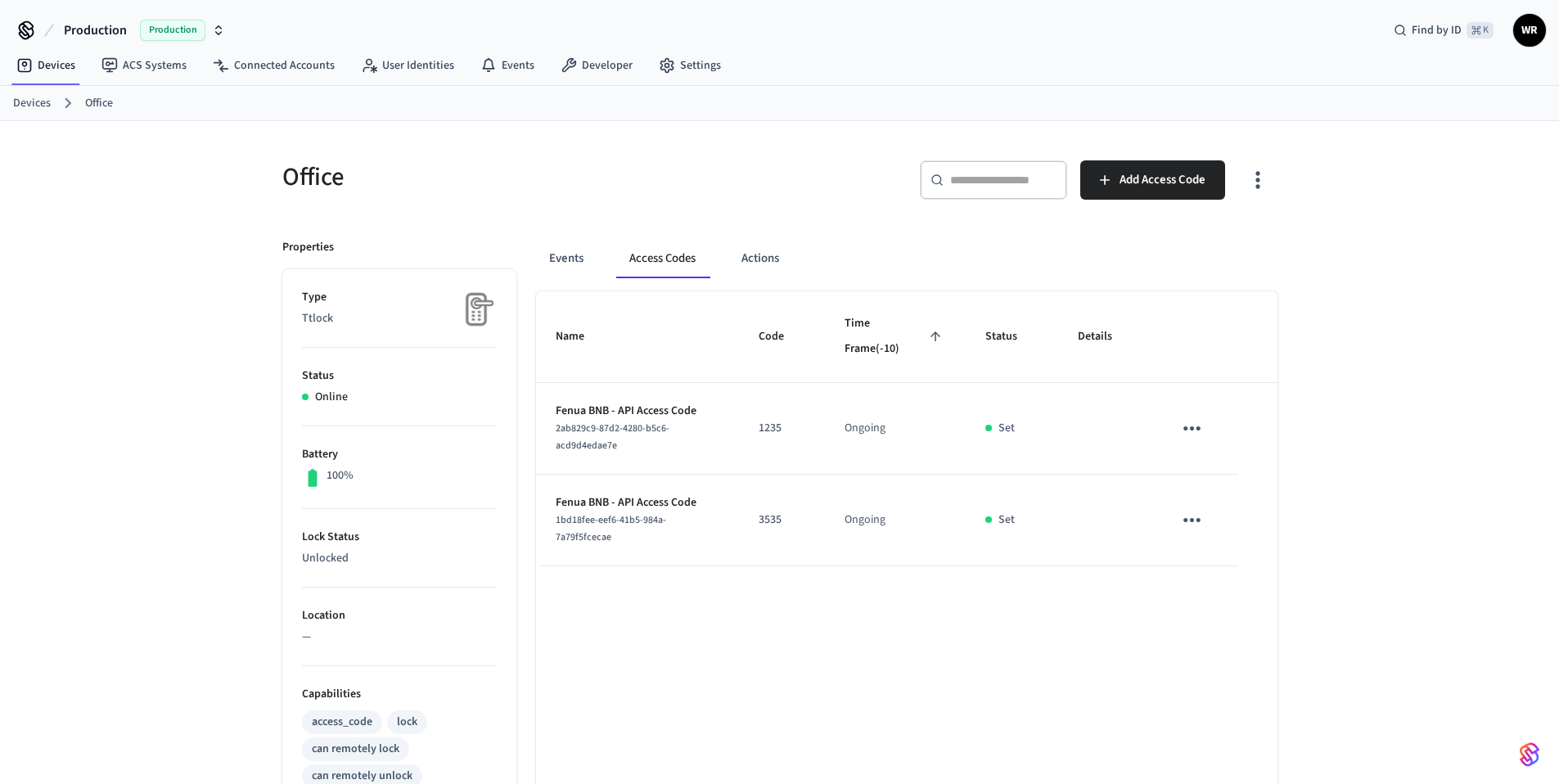
click at [1183, 428] on icon "sticky table" at bounding box center [1192, 428] width 25 height 25
click at [1213, 520] on icon at bounding box center [1211, 520] width 8 height 10
click at [1182, 509] on icon "sticky table" at bounding box center [1192, 520] width 25 height 25
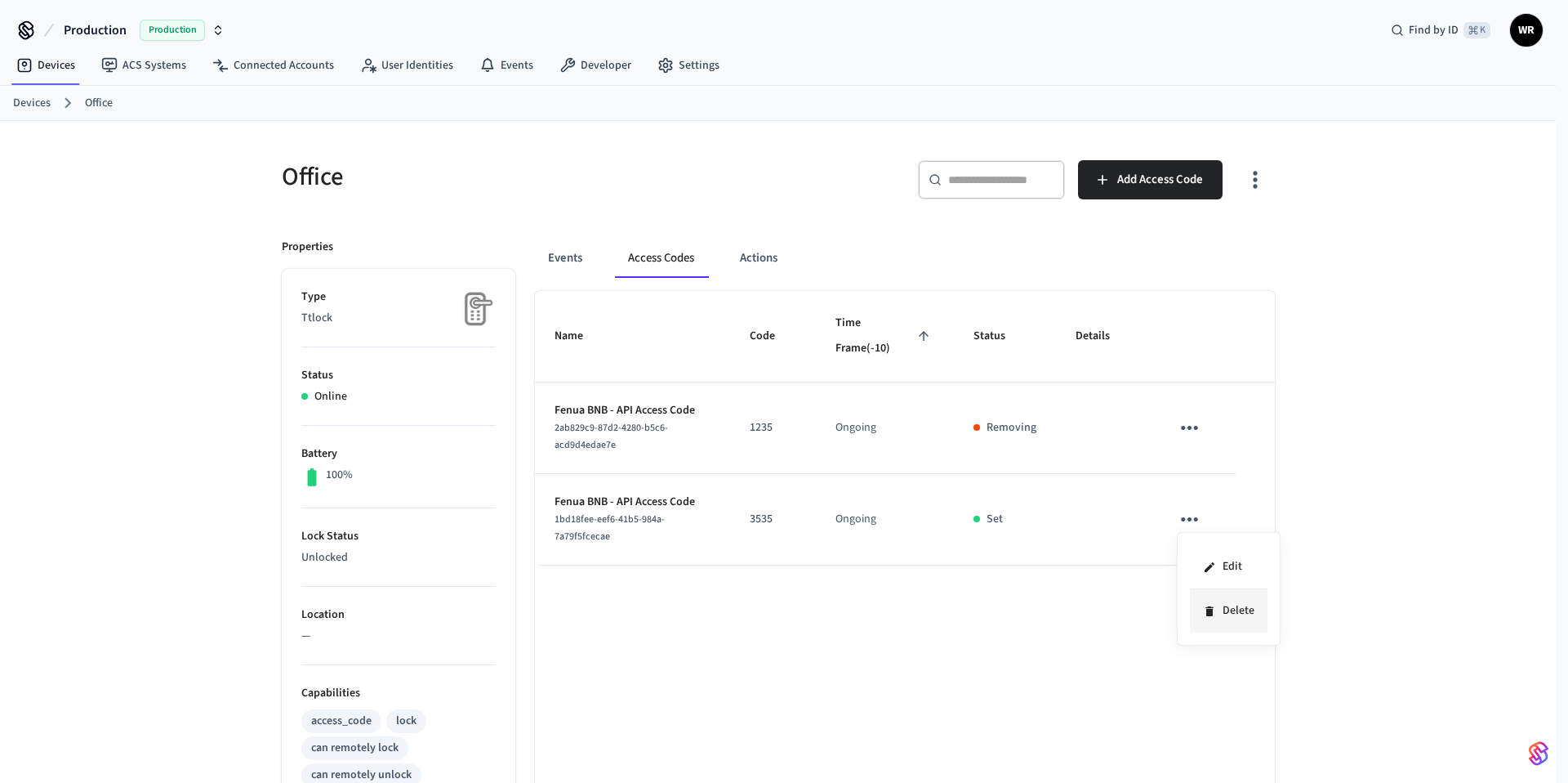
click at [1219, 606] on li "Delete" at bounding box center [1229, 611] width 78 height 43
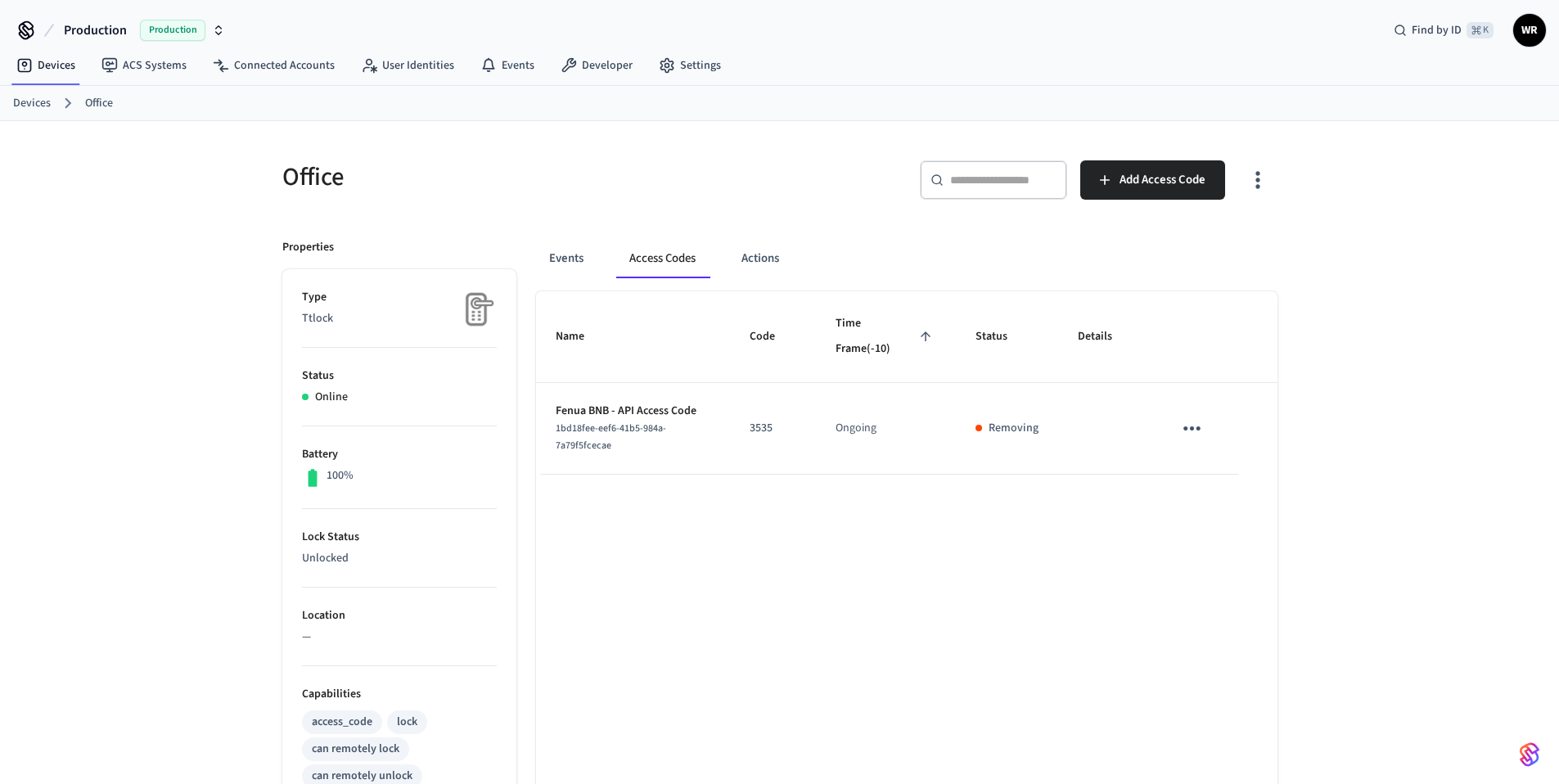
click at [44, 104] on link "Devices" at bounding box center [31, 104] width 37 height 17
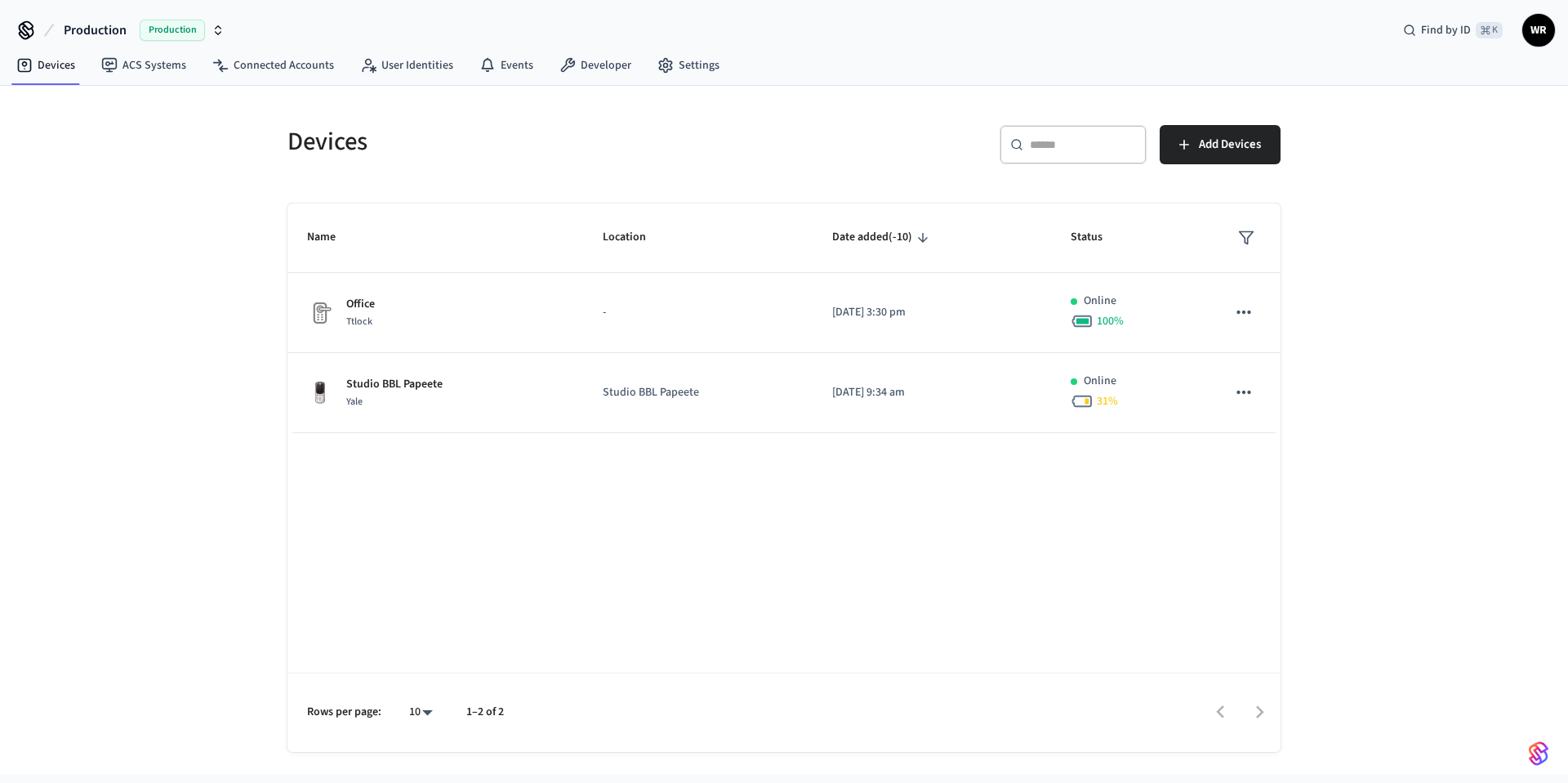
click at [157, 36] on span "Production" at bounding box center [173, 30] width 66 height 22
click at [160, 135] on div "William's Sandbox Sandbox" at bounding box center [132, 136] width 224 height 22
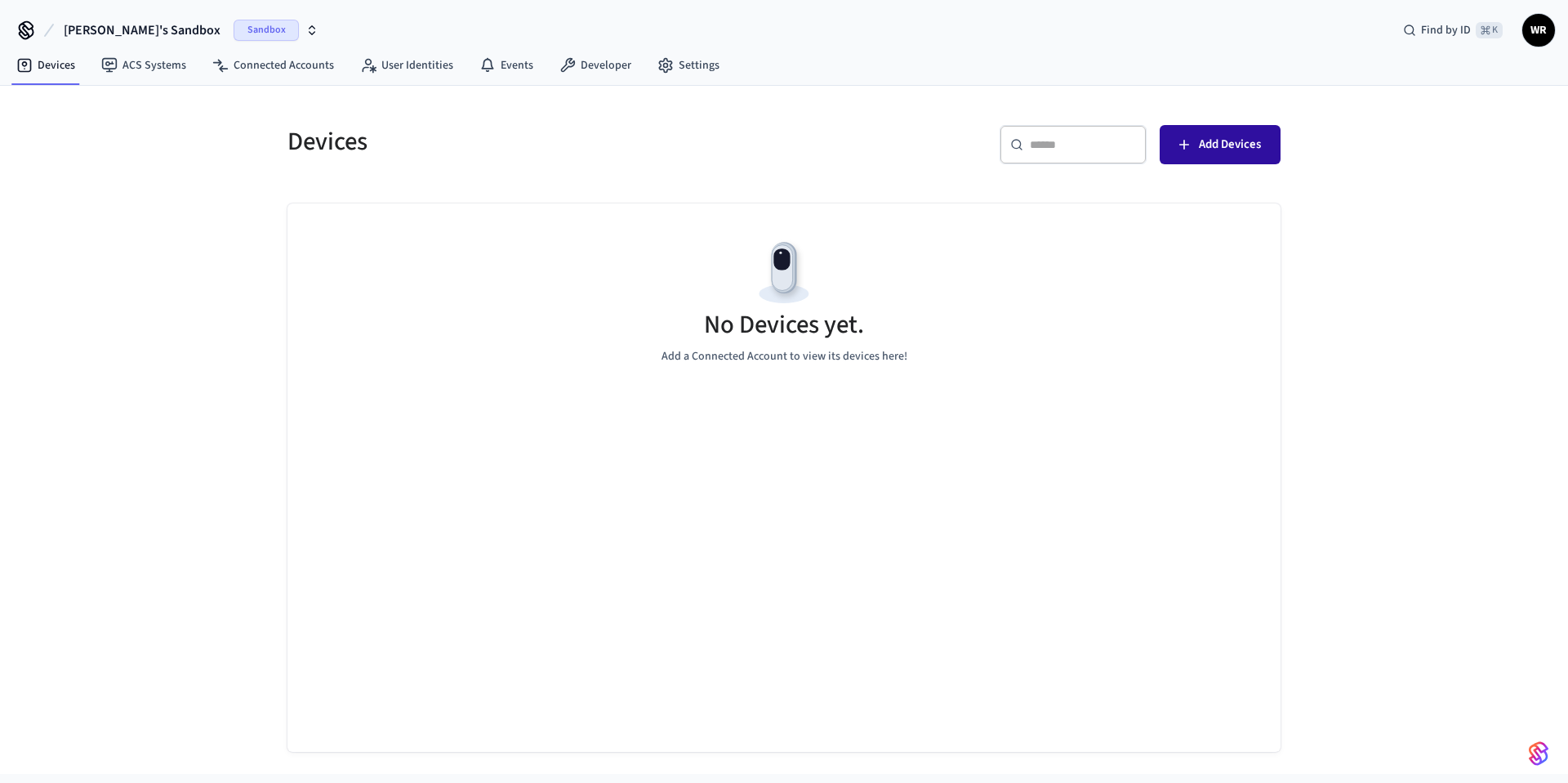
click at [1206, 156] on button "Add Devices" at bounding box center [1220, 144] width 121 height 39
click at [130, 22] on span "William's Sandbox" at bounding box center [142, 30] width 157 height 20
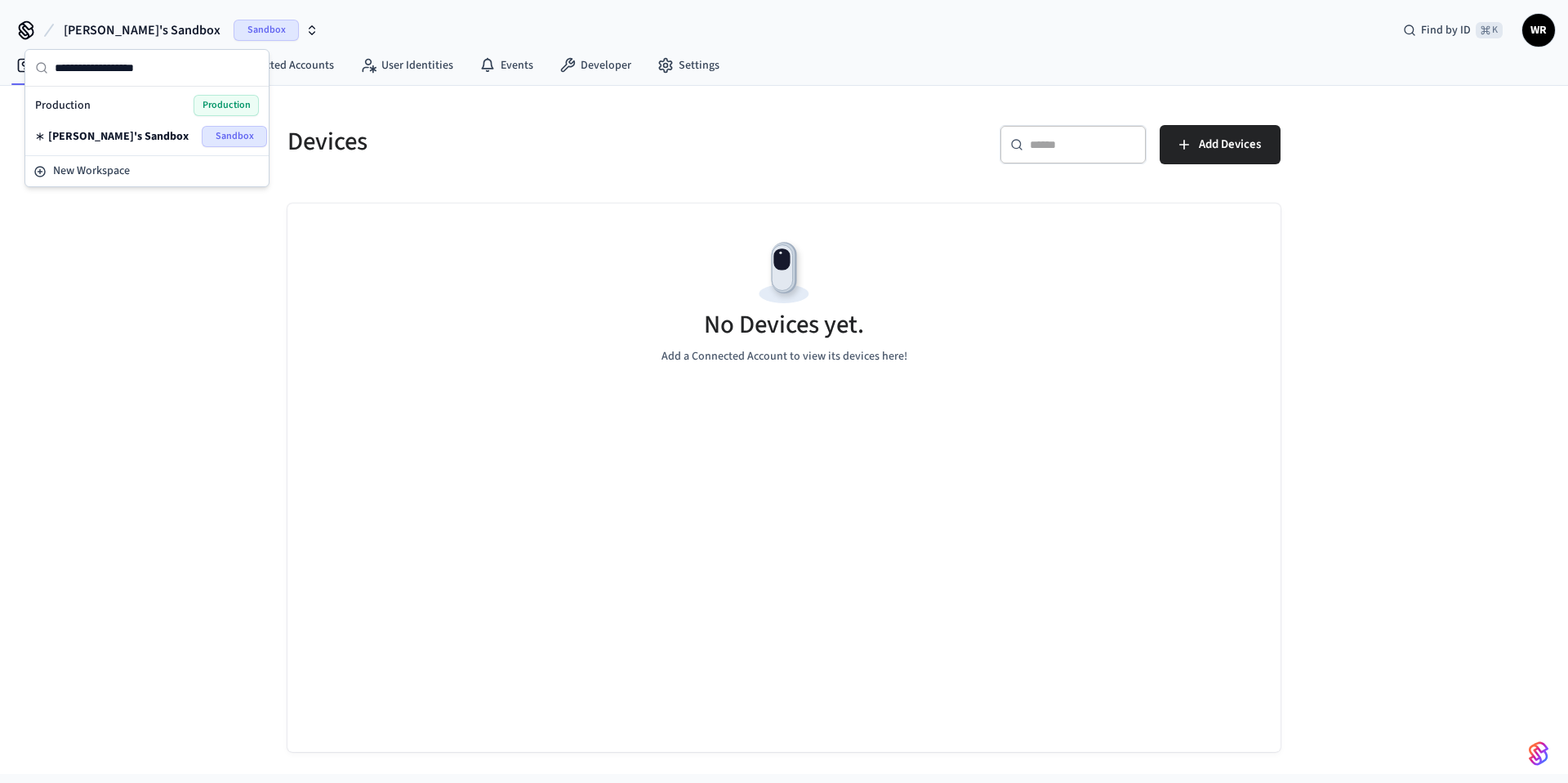
click at [151, 106] on div "Production Production" at bounding box center [147, 106] width 224 height 22
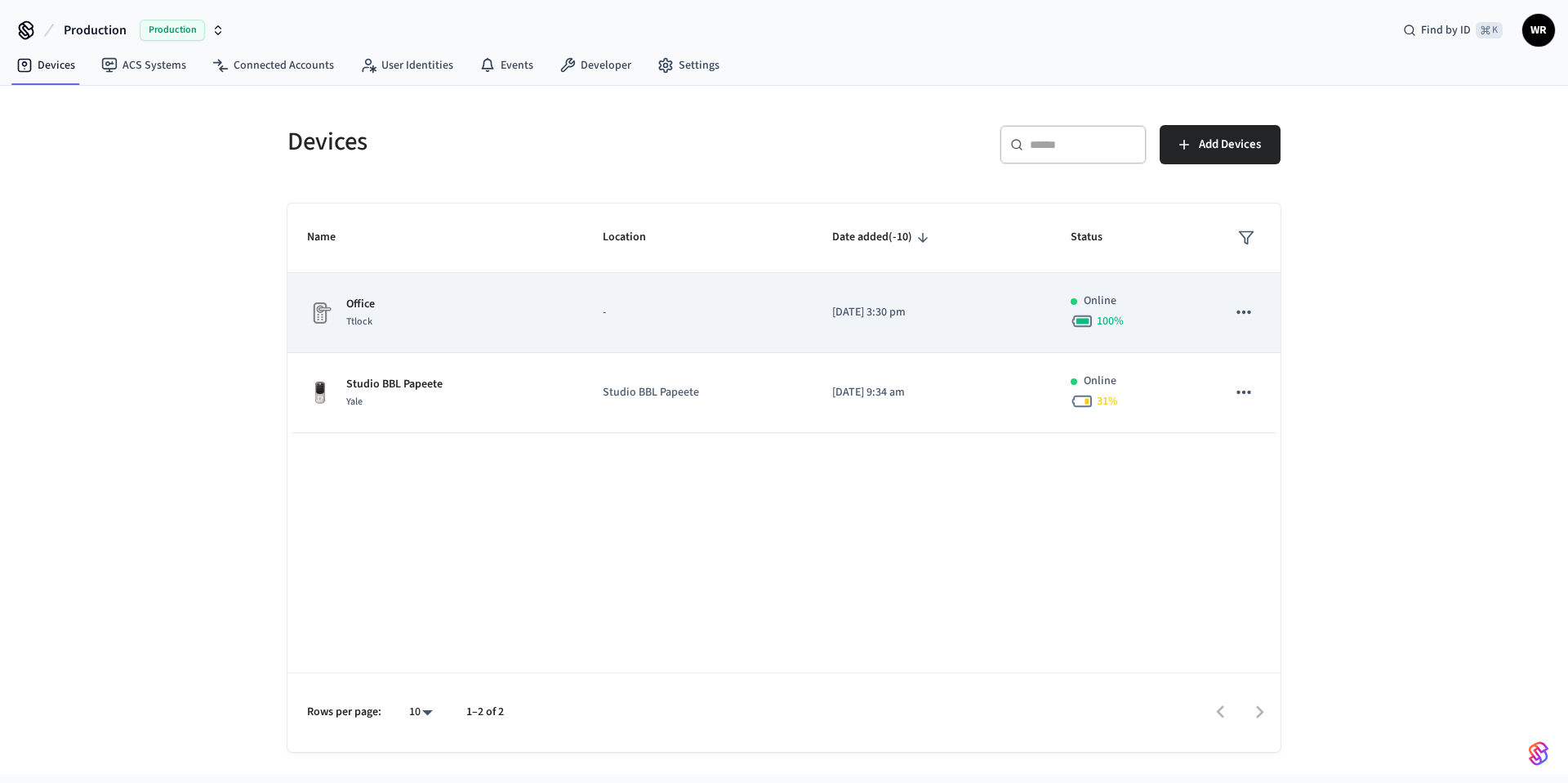
click at [390, 313] on div "Office Ttlock" at bounding box center [435, 313] width 257 height 35
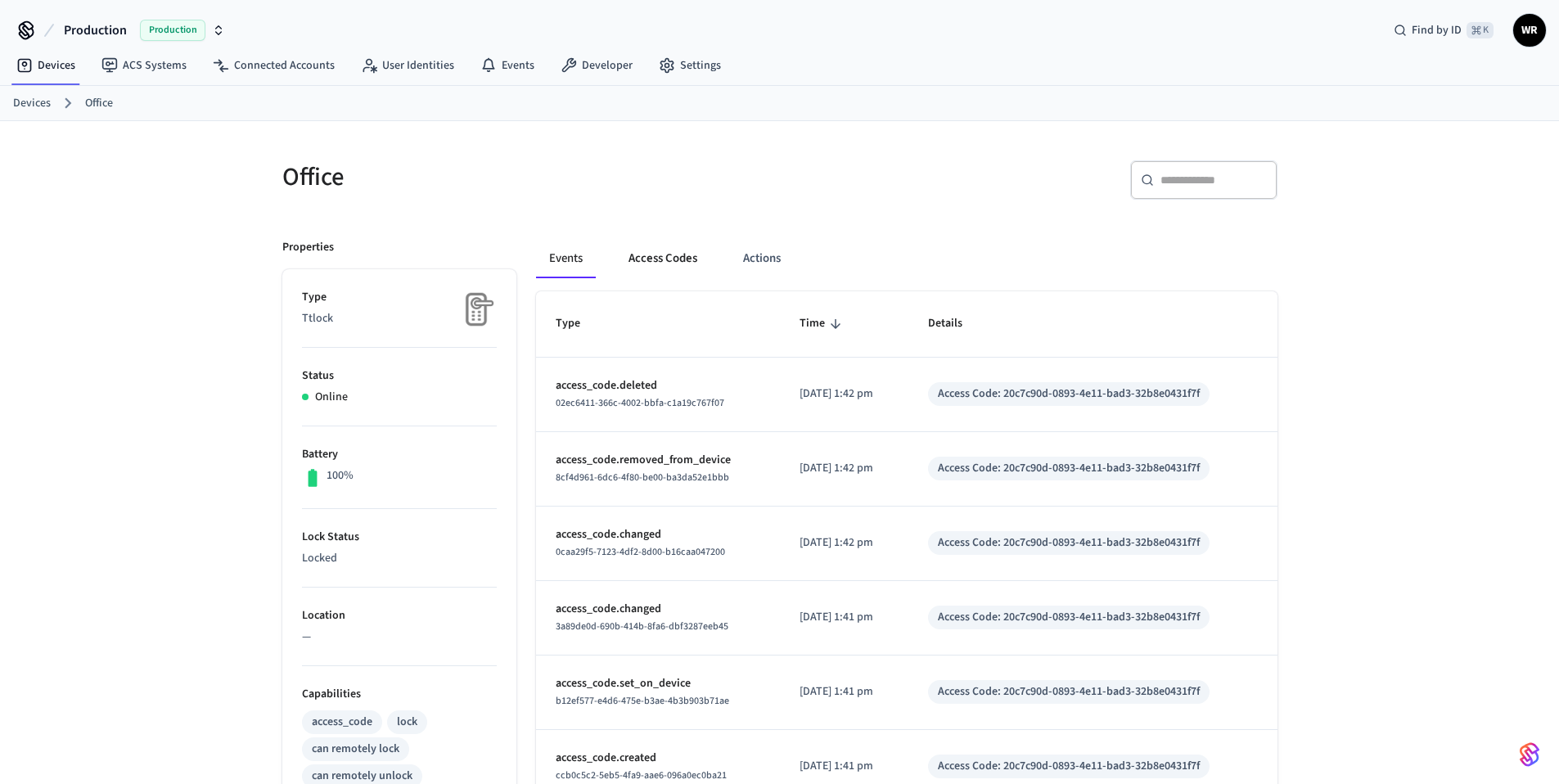
click at [662, 261] on button "Access Codes" at bounding box center [663, 258] width 95 height 39
